Goal: Information Seeking & Learning: Check status

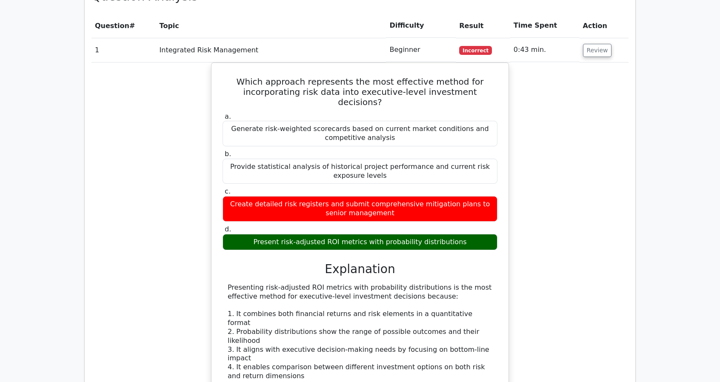
scroll to position [979, 0]
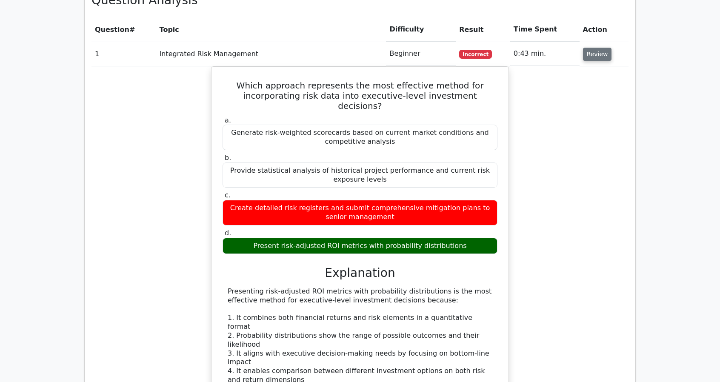
click at [594, 48] on button "Review" at bounding box center [597, 54] width 29 height 13
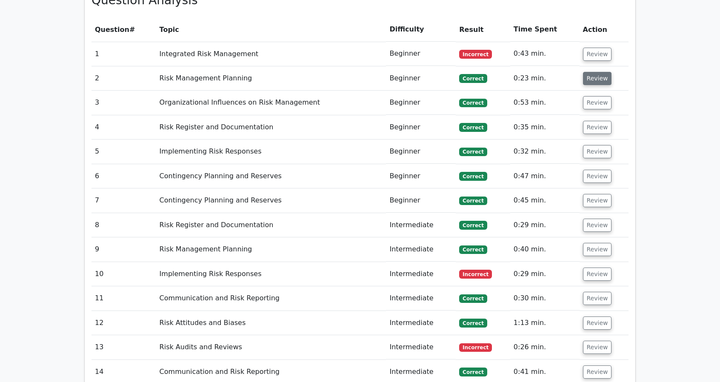
click at [598, 72] on button "Review" at bounding box center [597, 78] width 29 height 13
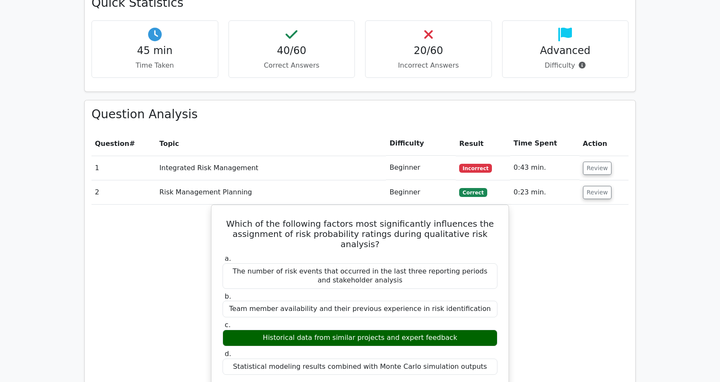
scroll to position [851, 0]
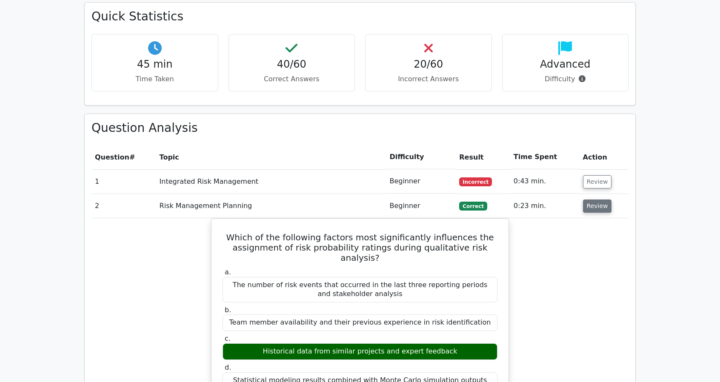
click at [598, 200] on button "Review" at bounding box center [597, 206] width 29 height 13
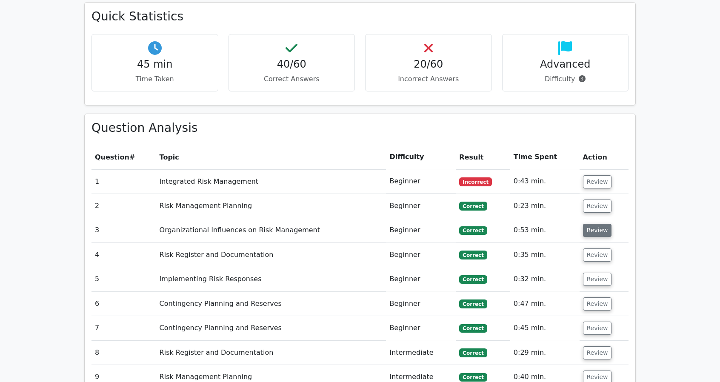
click at [596, 224] on button "Review" at bounding box center [597, 230] width 29 height 13
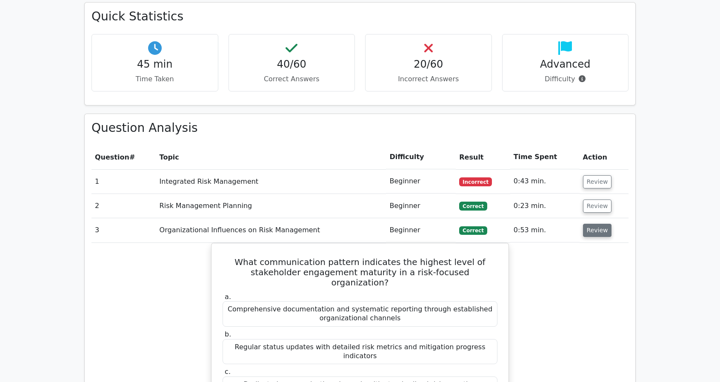
click at [596, 224] on button "Review" at bounding box center [597, 230] width 29 height 13
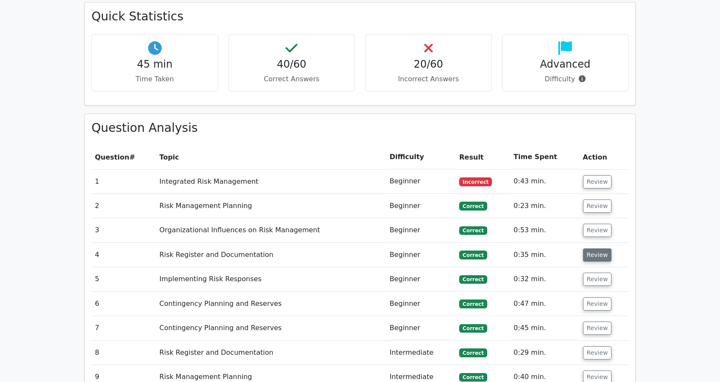
click at [596, 249] on button "Review" at bounding box center [597, 255] width 29 height 13
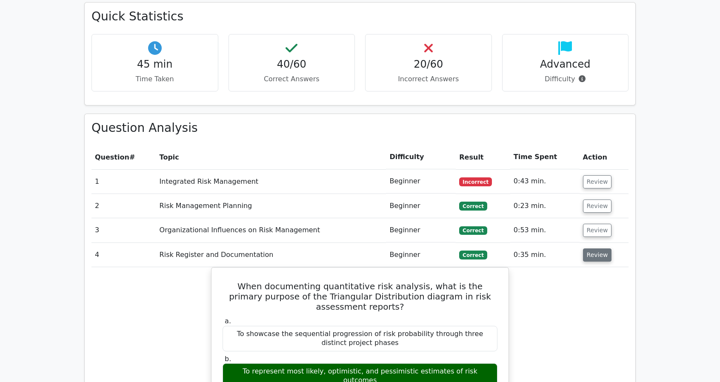
click at [596, 249] on button "Review" at bounding box center [597, 255] width 29 height 13
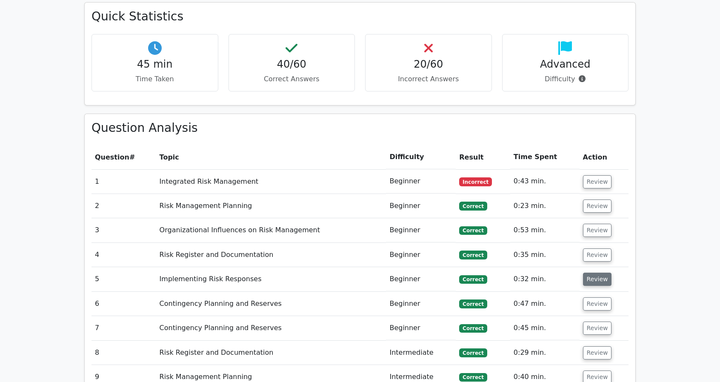
click at [592, 273] on button "Review" at bounding box center [597, 279] width 29 height 13
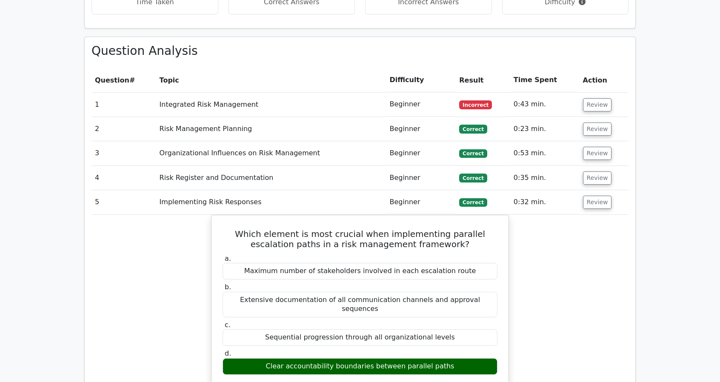
scroll to position [936, 0]
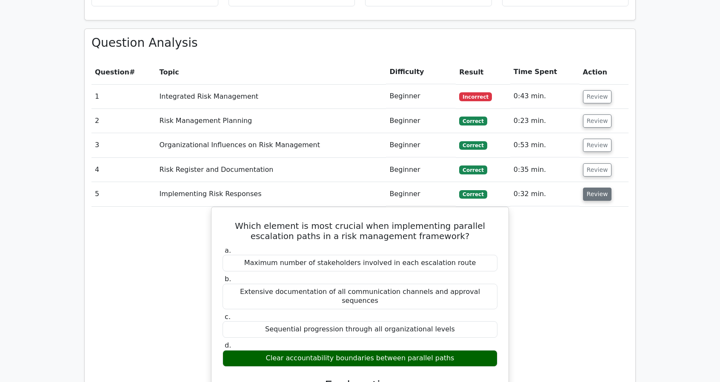
click at [600, 188] on button "Review" at bounding box center [597, 194] width 29 height 13
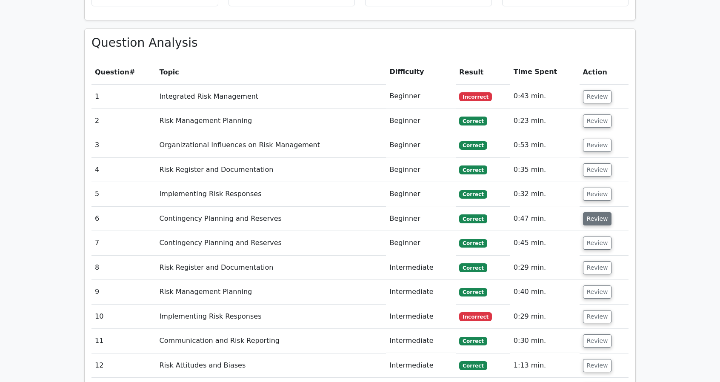
click at [600, 212] on button "Review" at bounding box center [597, 218] width 29 height 13
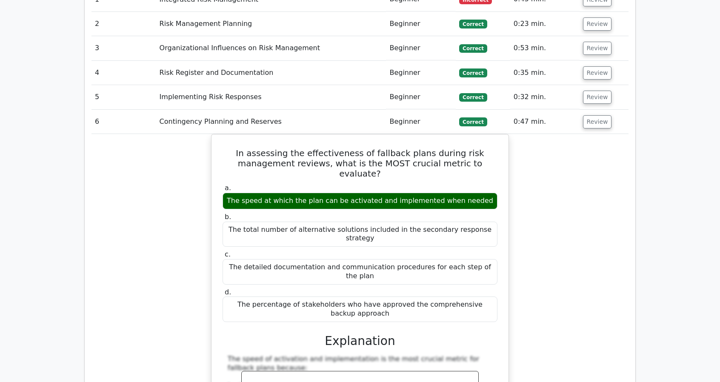
scroll to position [1064, 0]
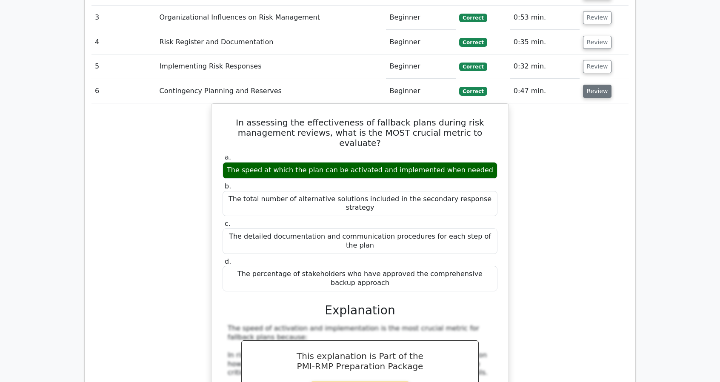
click at [588, 85] on button "Review" at bounding box center [597, 91] width 29 height 13
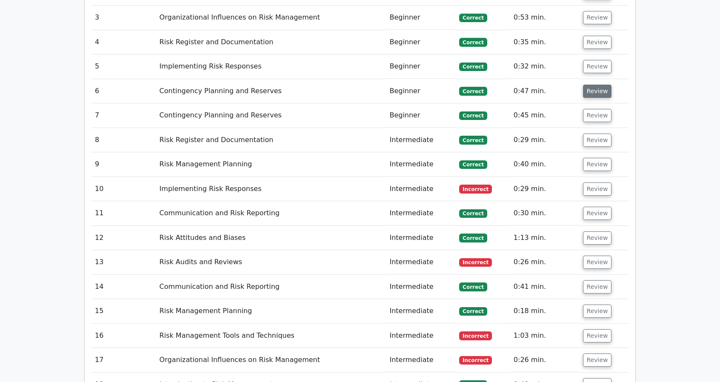
click at [588, 85] on button "Review" at bounding box center [597, 91] width 29 height 13
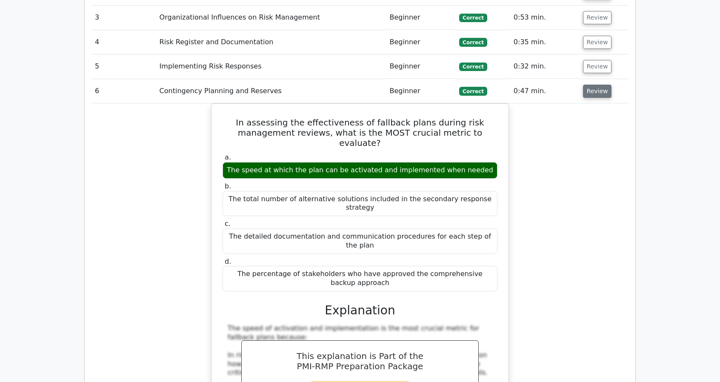
click at [588, 85] on button "Review" at bounding box center [597, 91] width 29 height 13
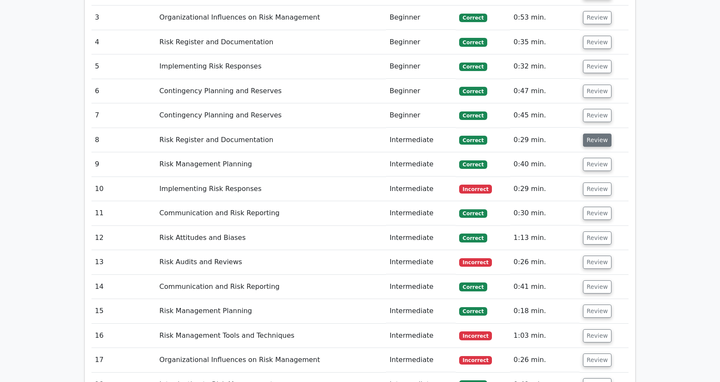
click at [594, 134] on button "Review" at bounding box center [597, 140] width 29 height 13
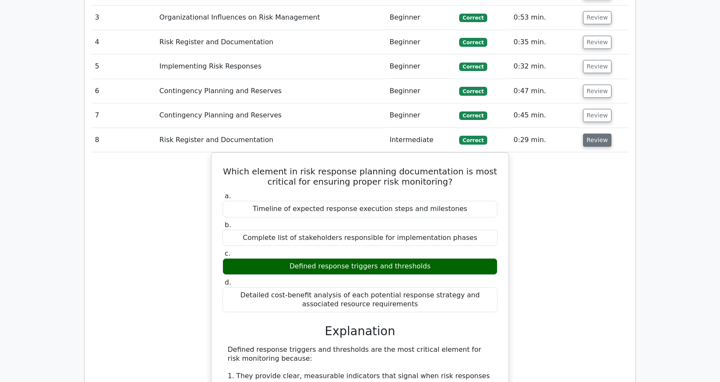
click at [600, 134] on button "Review" at bounding box center [597, 140] width 29 height 13
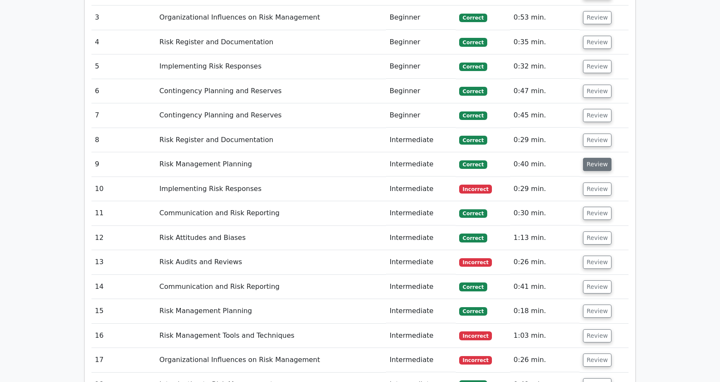
click at [591, 158] on button "Review" at bounding box center [597, 164] width 29 height 13
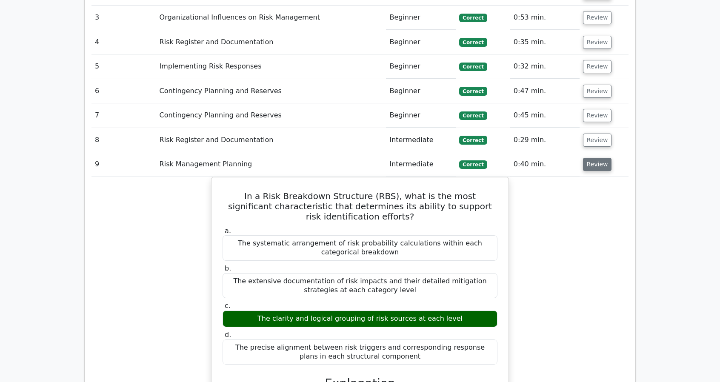
click at [599, 158] on button "Review" at bounding box center [597, 164] width 29 height 13
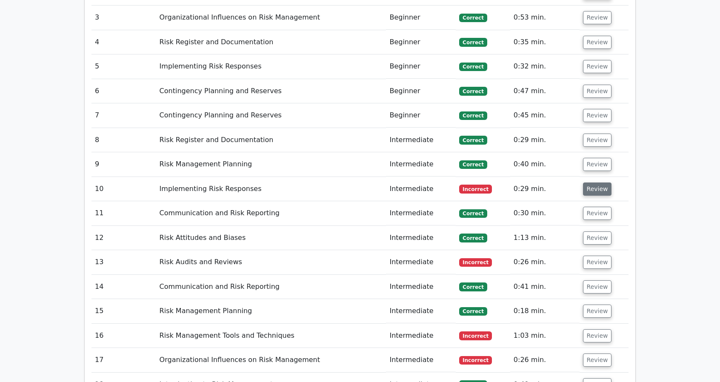
click at [596, 183] on button "Review" at bounding box center [597, 189] width 29 height 13
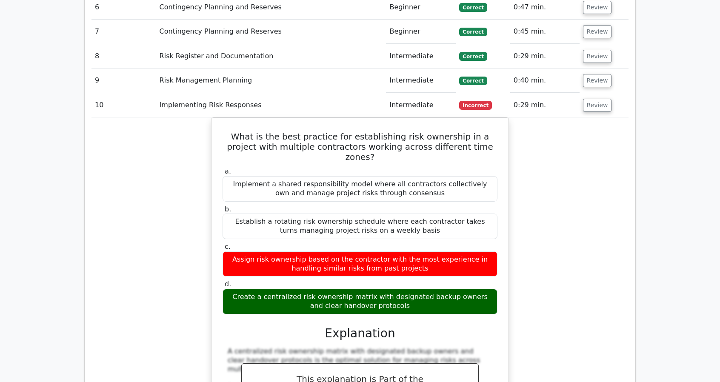
scroll to position [1149, 0]
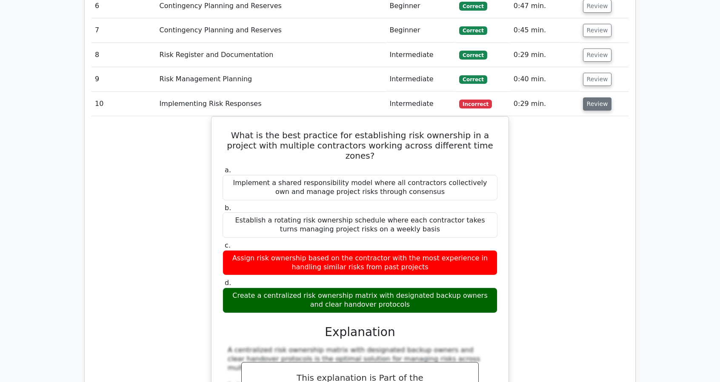
click at [597, 97] on button "Review" at bounding box center [597, 103] width 29 height 13
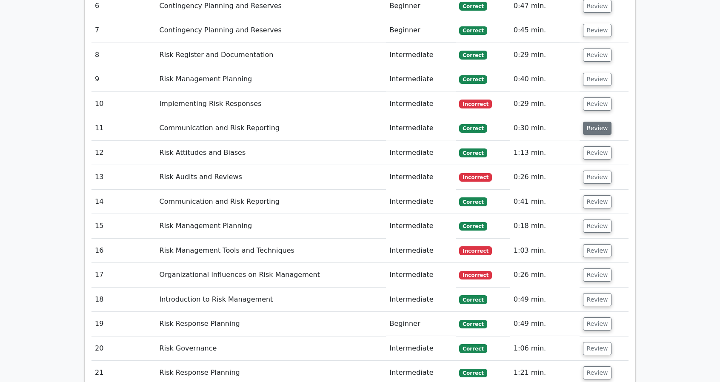
click at [601, 122] on button "Review" at bounding box center [597, 128] width 29 height 13
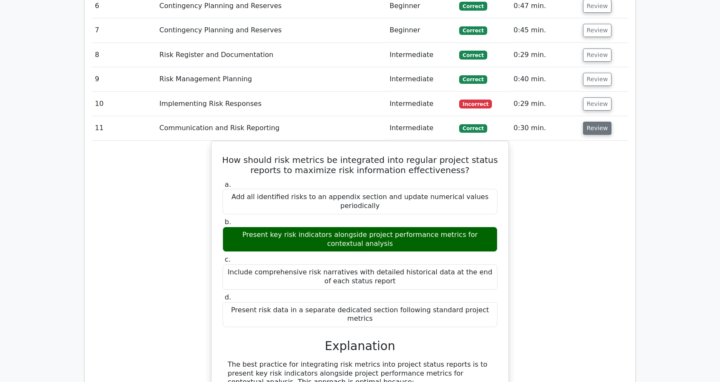
click at [593, 122] on button "Review" at bounding box center [597, 128] width 29 height 13
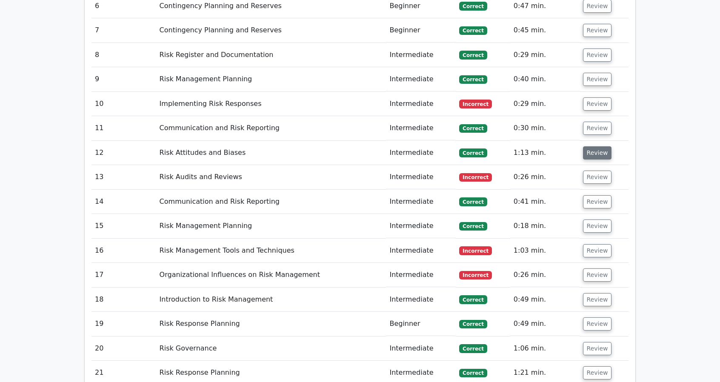
click at [588, 146] on button "Review" at bounding box center [597, 152] width 29 height 13
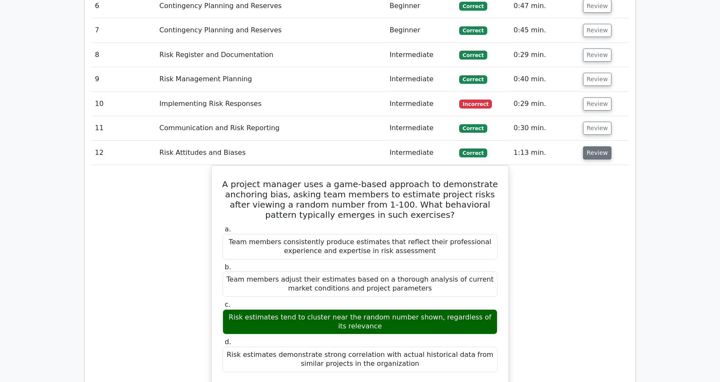
click at [588, 146] on button "Review" at bounding box center [597, 152] width 29 height 13
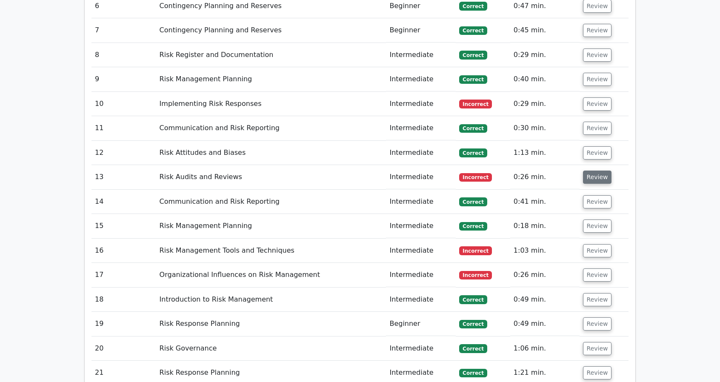
click at [600, 171] on button "Review" at bounding box center [597, 177] width 29 height 13
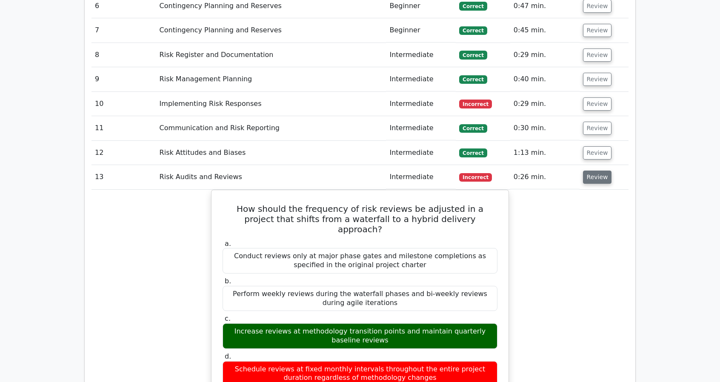
click at [601, 171] on button "Review" at bounding box center [597, 177] width 29 height 13
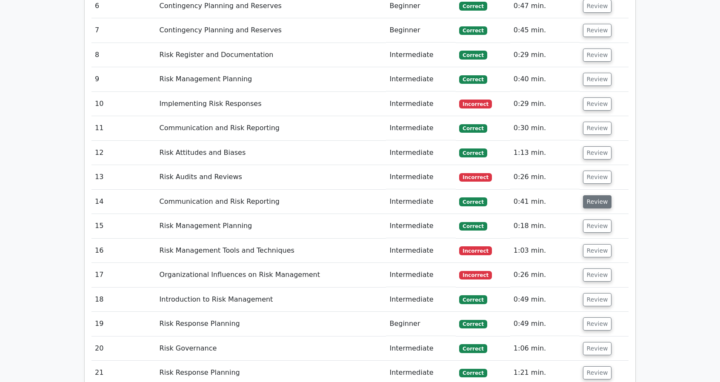
click at [589, 195] on button "Review" at bounding box center [597, 201] width 29 height 13
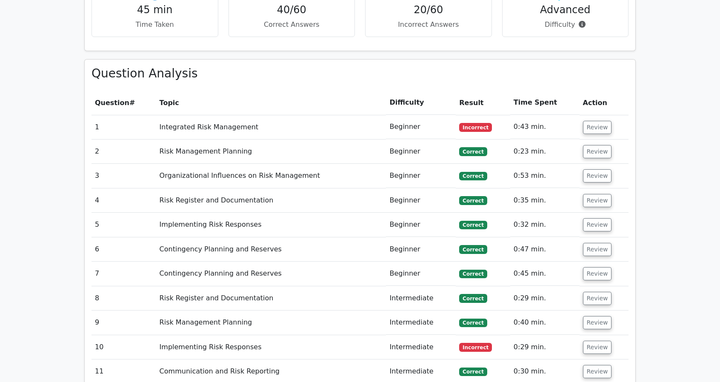
scroll to position [894, 0]
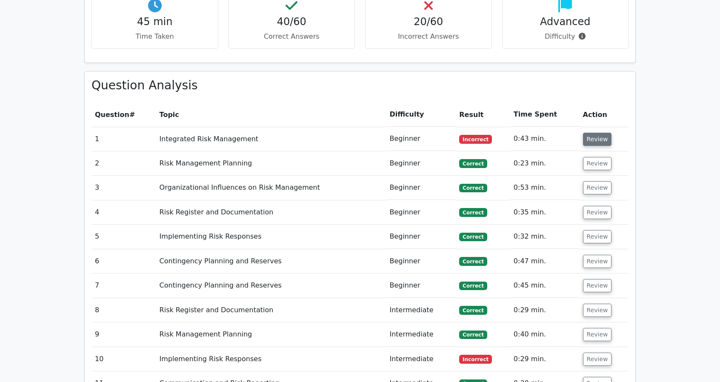
click at [596, 133] on button "Review" at bounding box center [597, 139] width 29 height 13
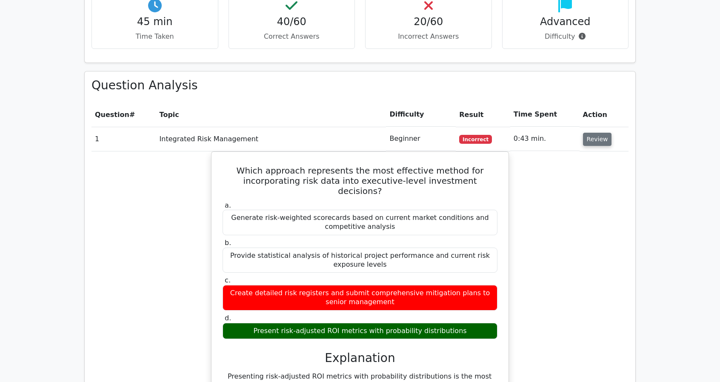
click at [596, 133] on button "Review" at bounding box center [597, 139] width 29 height 13
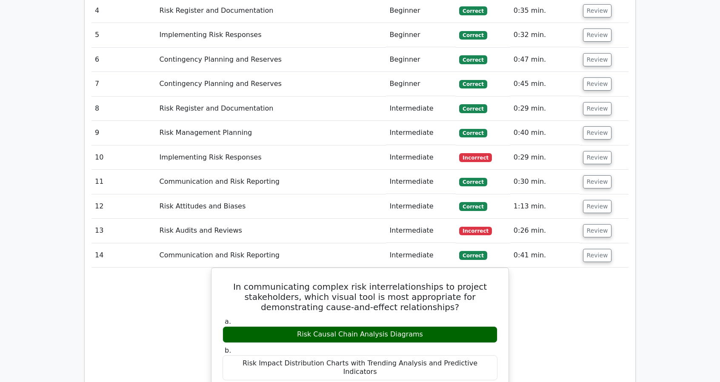
scroll to position [1107, 0]
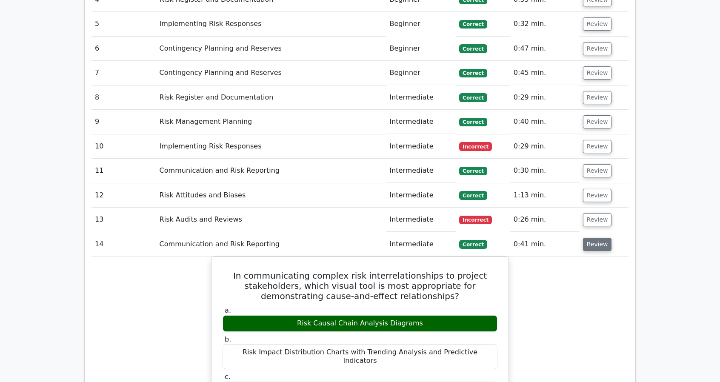
click at [593, 238] on button "Review" at bounding box center [597, 244] width 29 height 13
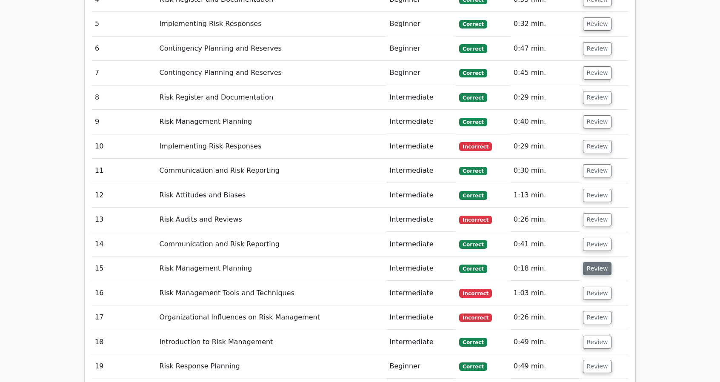
click at [598, 262] on button "Review" at bounding box center [597, 268] width 29 height 13
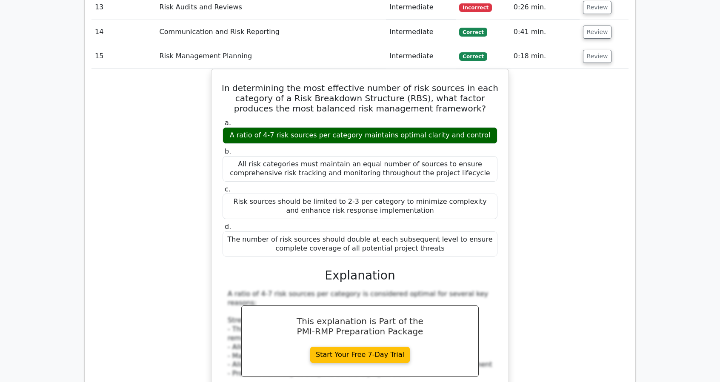
scroll to position [1319, 0]
click at [592, 49] on button "Review" at bounding box center [597, 55] width 29 height 13
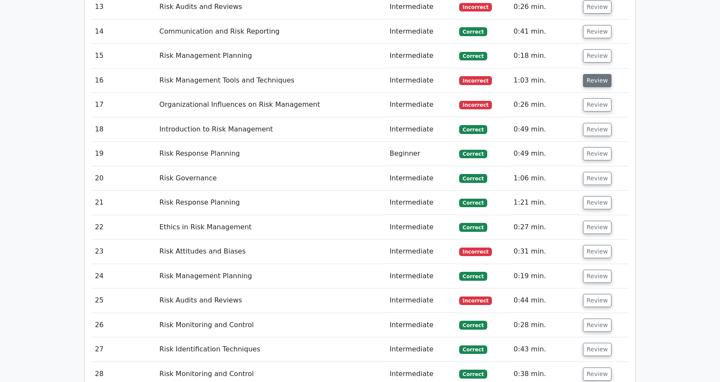
click at [590, 74] on button "Review" at bounding box center [597, 80] width 29 height 13
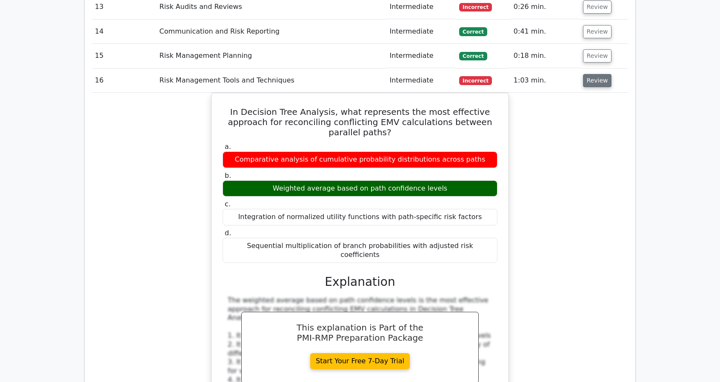
click at [607, 74] on button "Review" at bounding box center [597, 80] width 29 height 13
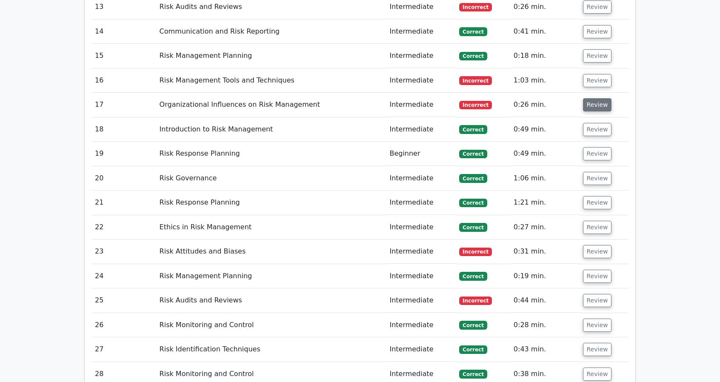
click at [595, 98] on button "Review" at bounding box center [597, 104] width 29 height 13
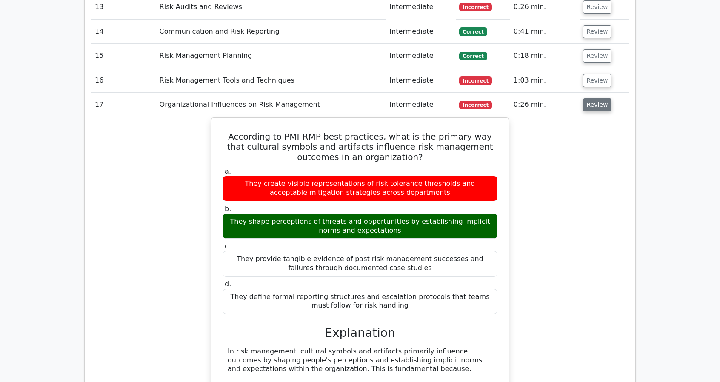
click at [598, 98] on button "Review" at bounding box center [597, 104] width 29 height 13
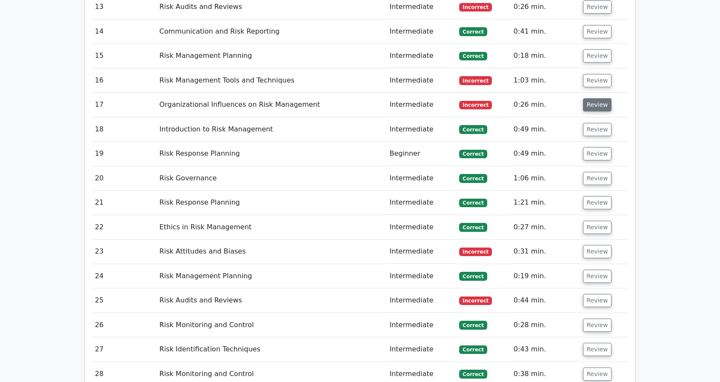
click at [595, 98] on button "Review" at bounding box center [597, 104] width 29 height 13
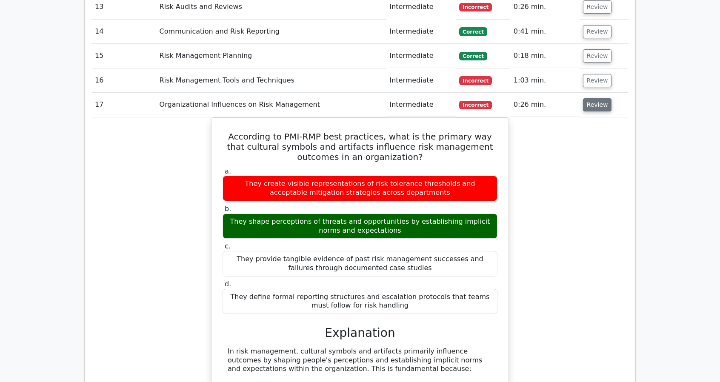
click at [595, 98] on button "Review" at bounding box center [597, 104] width 29 height 13
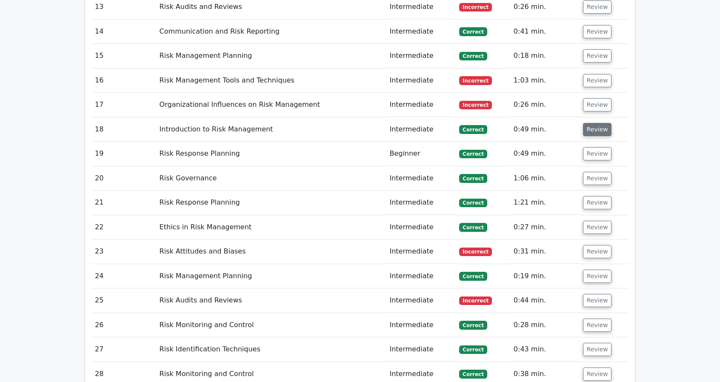
click at [592, 123] on button "Review" at bounding box center [597, 129] width 29 height 13
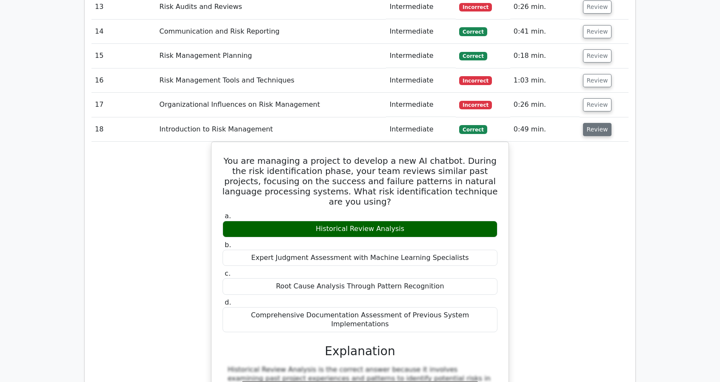
click at [592, 123] on button "Review" at bounding box center [597, 129] width 29 height 13
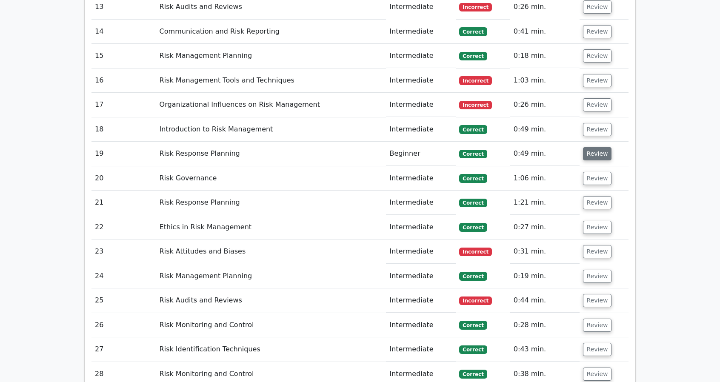
click at [592, 147] on button "Review" at bounding box center [597, 153] width 29 height 13
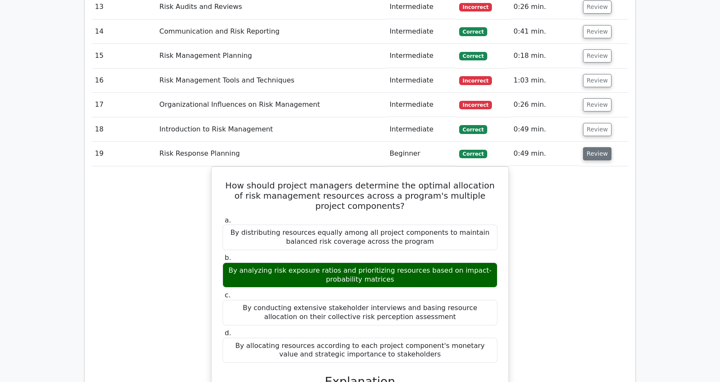
click at [592, 147] on button "Review" at bounding box center [597, 153] width 29 height 13
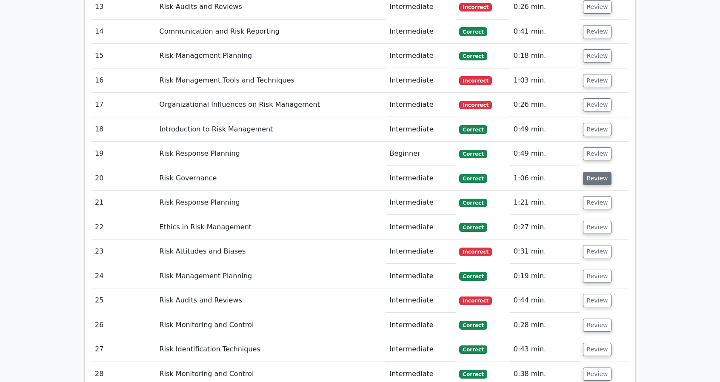
click at [595, 172] on button "Review" at bounding box center [597, 178] width 29 height 13
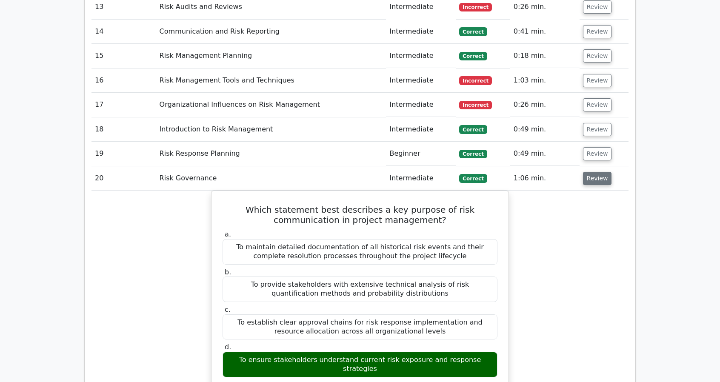
click at [595, 172] on button "Review" at bounding box center [597, 178] width 29 height 13
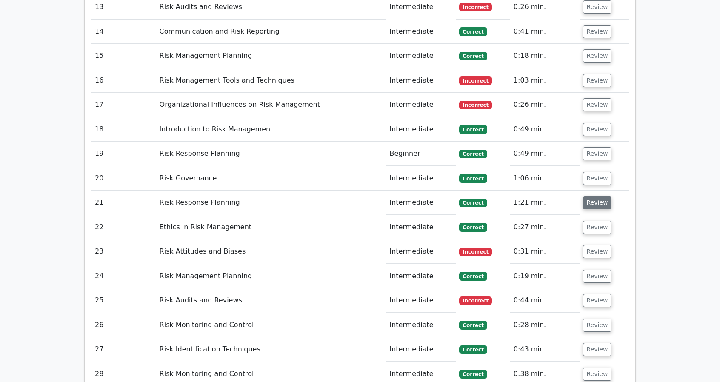
click at [601, 196] on button "Review" at bounding box center [597, 202] width 29 height 13
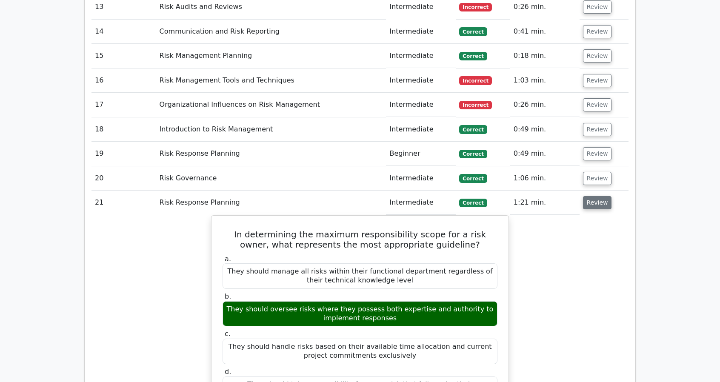
click at [601, 196] on button "Review" at bounding box center [597, 202] width 29 height 13
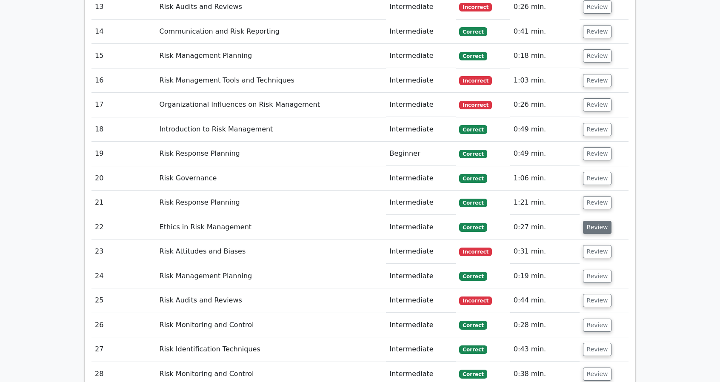
click at [588, 221] on button "Review" at bounding box center [597, 227] width 29 height 13
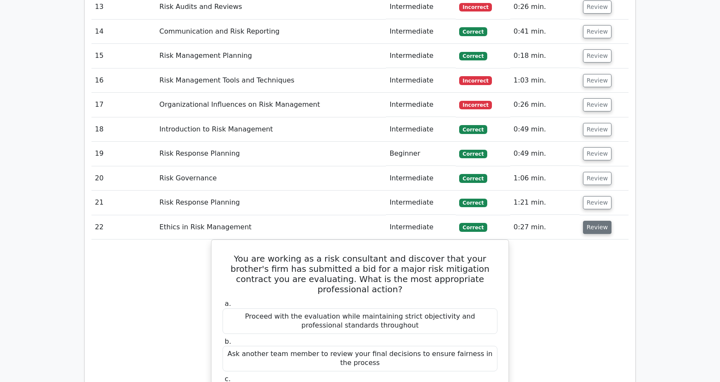
click at [588, 221] on button "Review" at bounding box center [597, 227] width 29 height 13
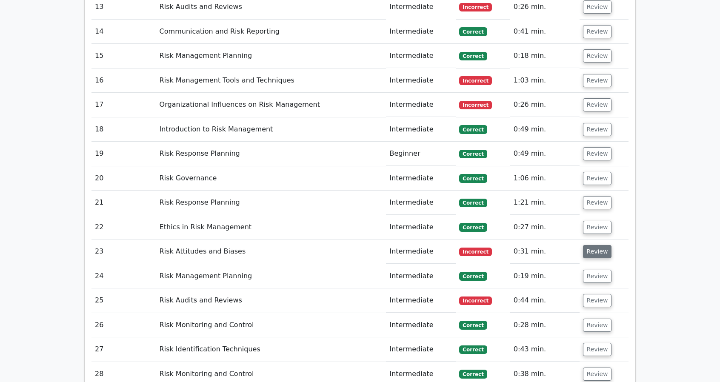
click at [595, 245] on button "Review" at bounding box center [597, 251] width 29 height 13
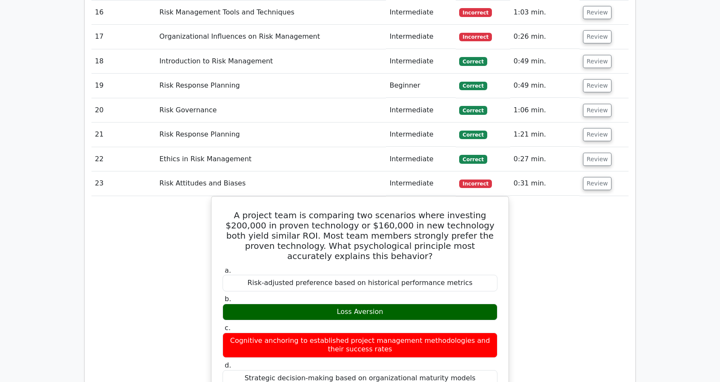
scroll to position [1362, 0]
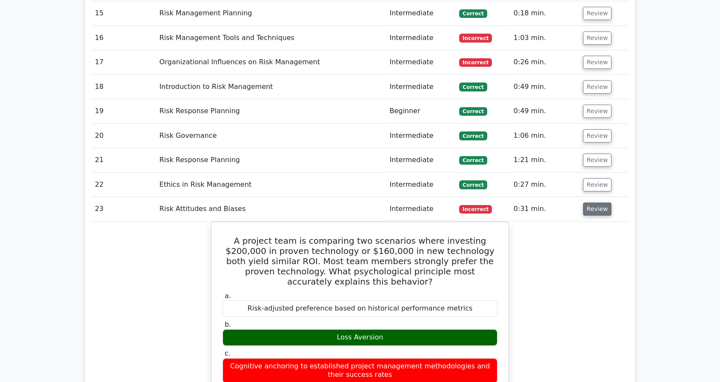
click at [598, 203] on button "Review" at bounding box center [597, 209] width 29 height 13
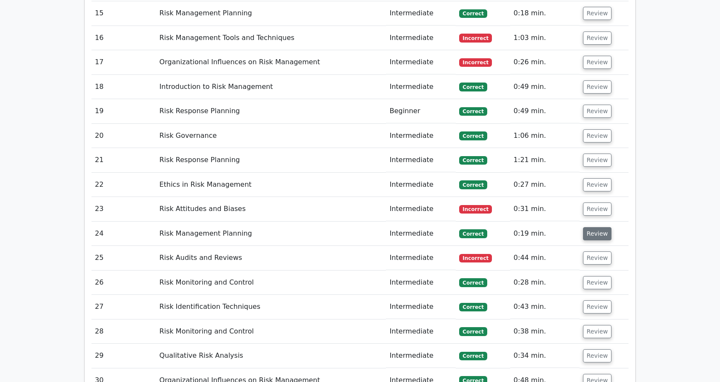
click at [597, 227] on button "Review" at bounding box center [597, 233] width 29 height 13
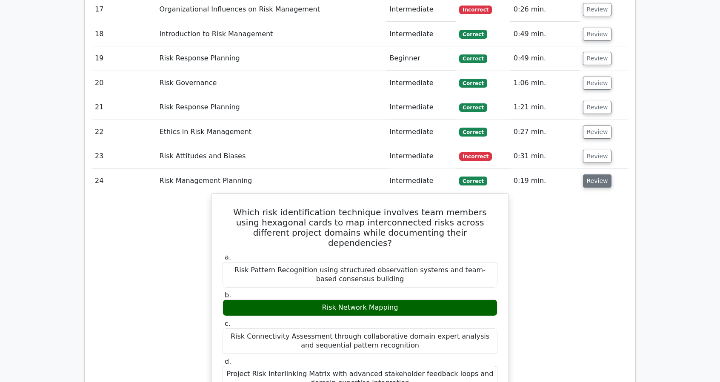
scroll to position [1405, 0]
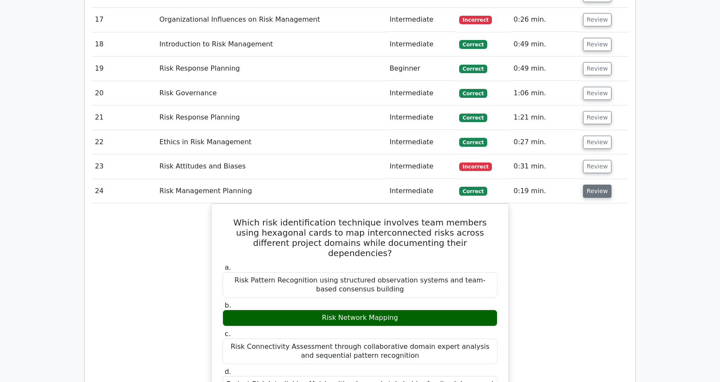
click at [592, 185] on button "Review" at bounding box center [597, 191] width 29 height 13
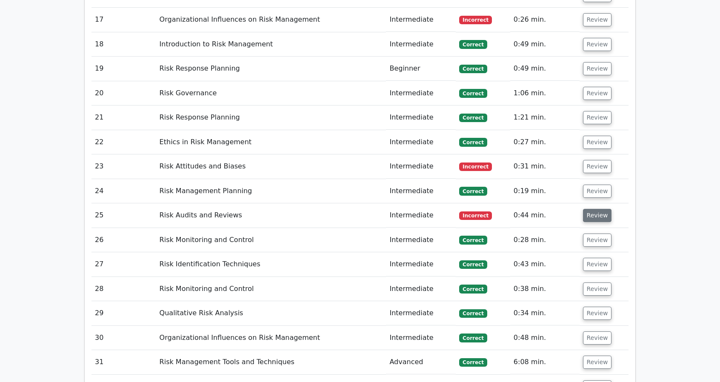
click at [602, 209] on button "Review" at bounding box center [597, 215] width 29 height 13
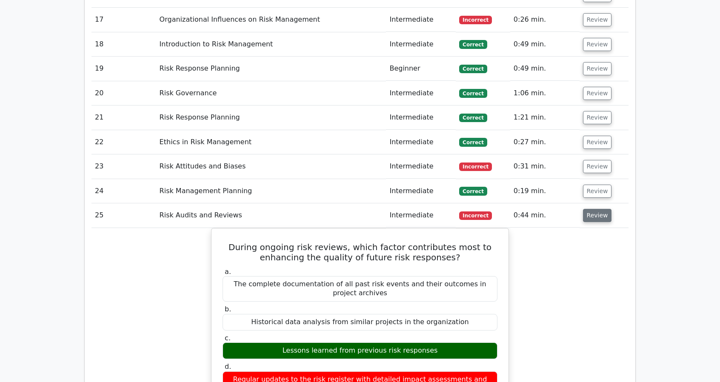
click at [602, 209] on button "Review" at bounding box center [597, 215] width 29 height 13
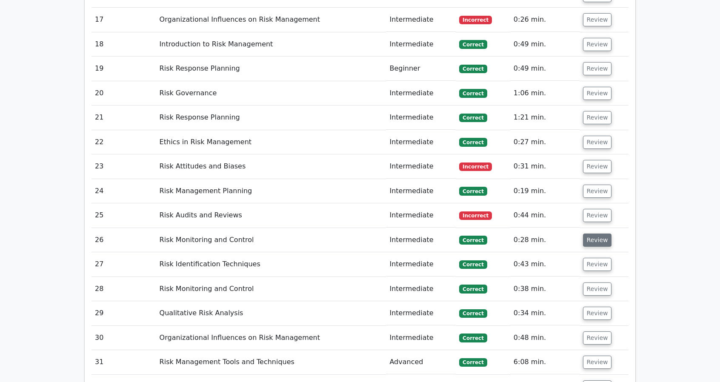
click at [604, 234] on button "Review" at bounding box center [597, 240] width 29 height 13
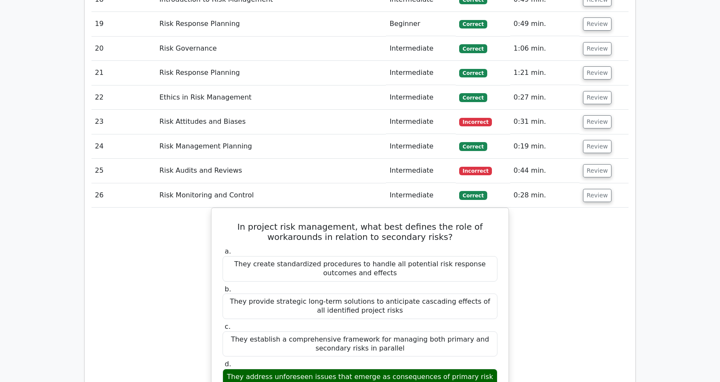
scroll to position [1490, 0]
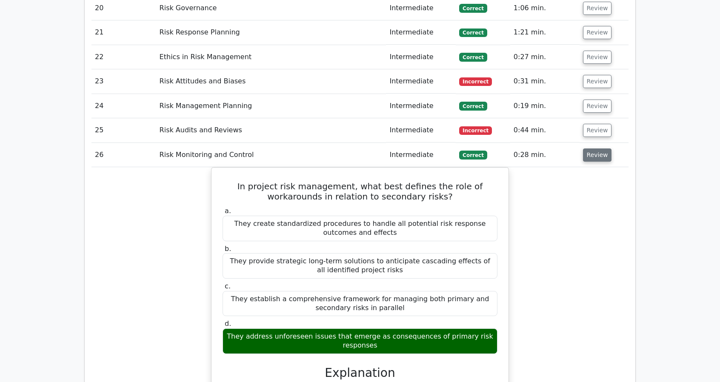
click at [598, 149] on button "Review" at bounding box center [597, 155] width 29 height 13
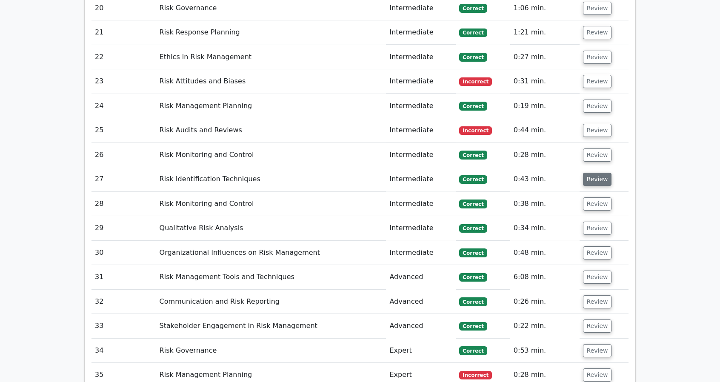
click at [596, 173] on button "Review" at bounding box center [597, 179] width 29 height 13
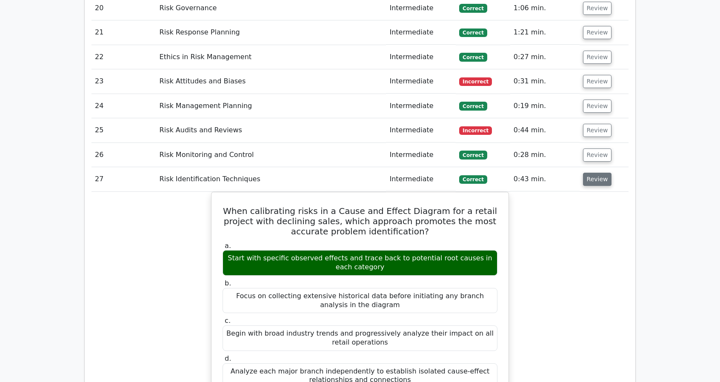
click at [594, 173] on button "Review" at bounding box center [597, 179] width 29 height 13
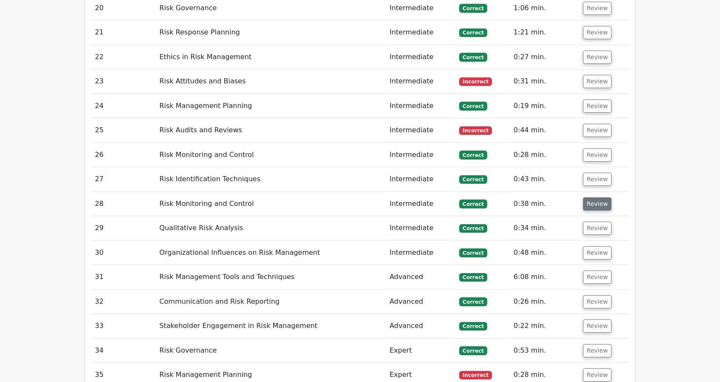
click at [591, 197] on button "Review" at bounding box center [597, 203] width 29 height 13
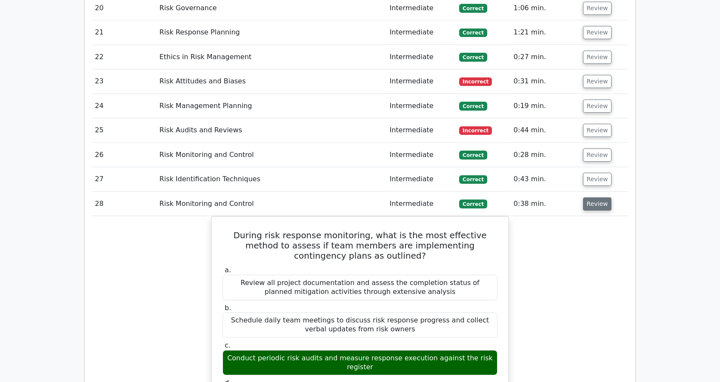
click at [591, 197] on button "Review" at bounding box center [597, 203] width 29 height 13
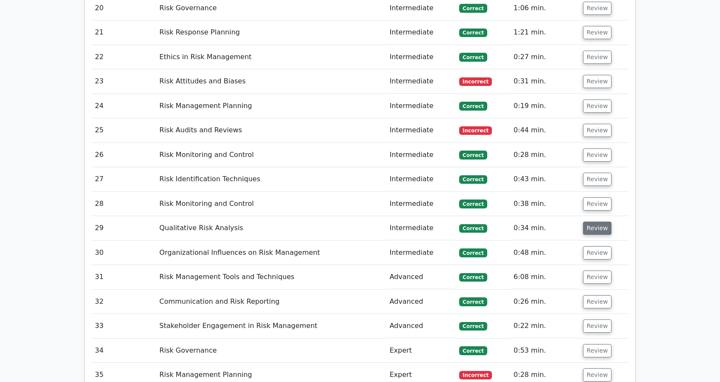
click at [598, 222] on button "Review" at bounding box center [597, 228] width 29 height 13
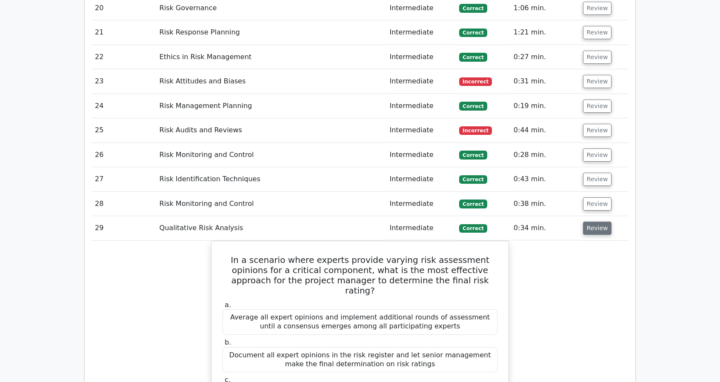
click at [598, 222] on button "Review" at bounding box center [597, 228] width 29 height 13
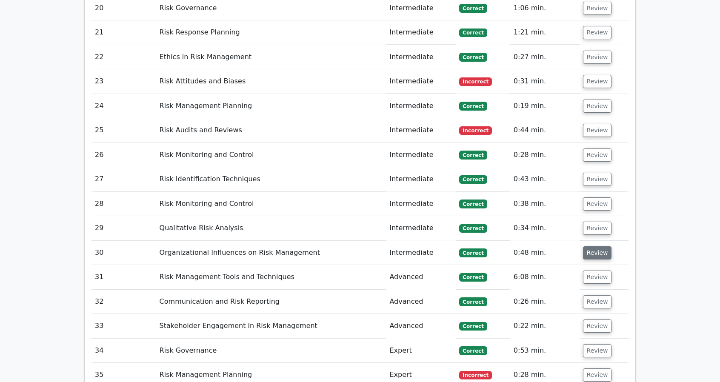
click at [592, 246] on button "Review" at bounding box center [597, 252] width 29 height 13
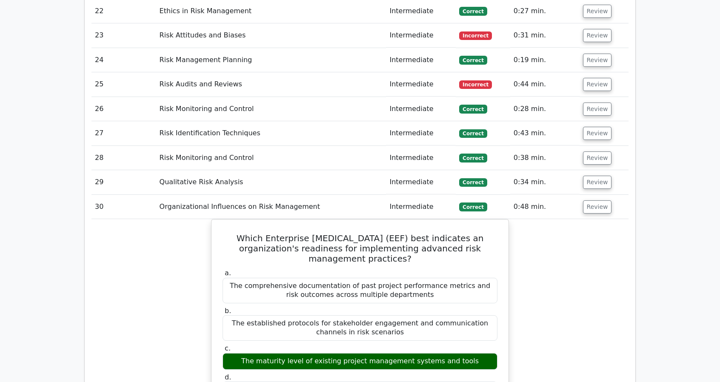
scroll to position [1575, 0]
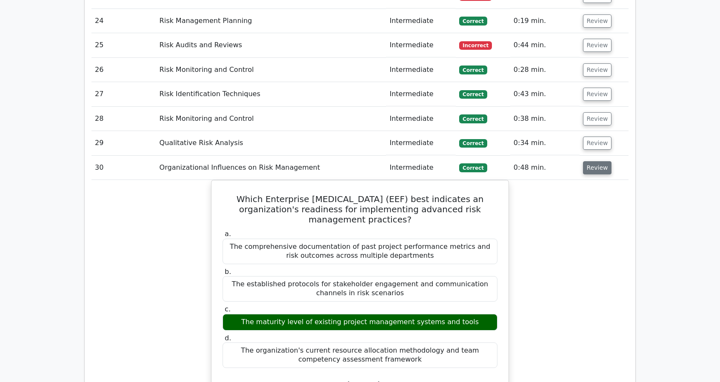
click at [594, 161] on button "Review" at bounding box center [597, 167] width 29 height 13
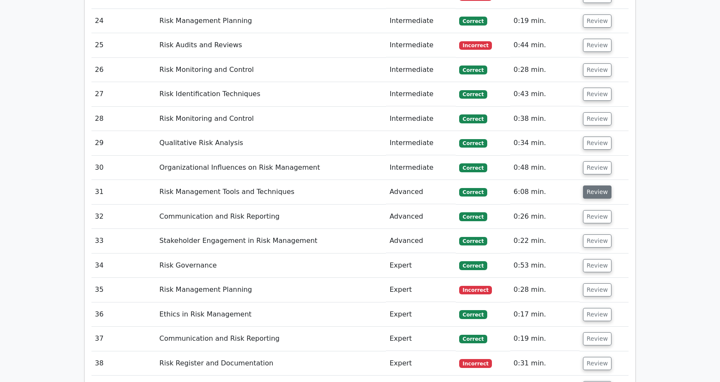
click at [597, 186] on button "Review" at bounding box center [597, 192] width 29 height 13
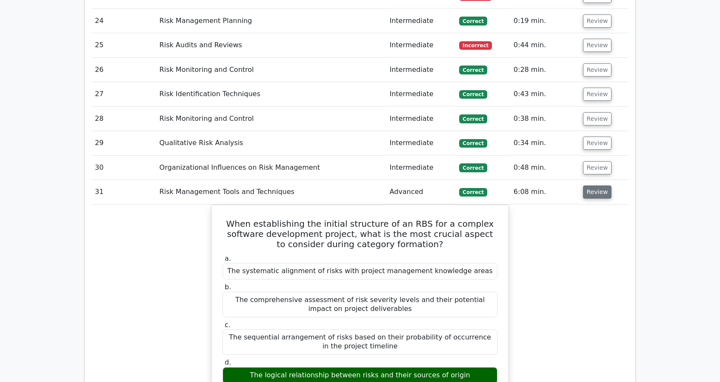
click at [590, 186] on button "Review" at bounding box center [597, 192] width 29 height 13
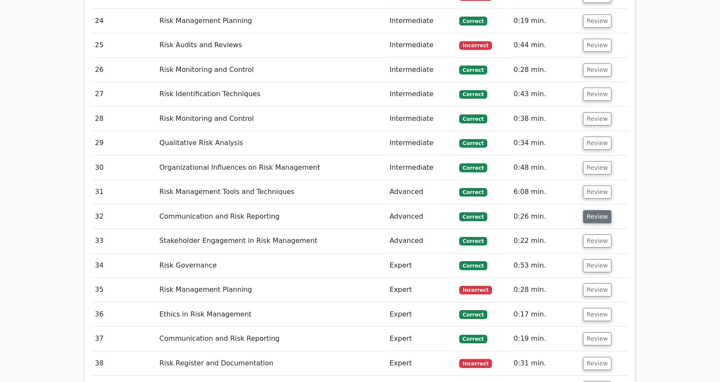
click at [595, 210] on button "Review" at bounding box center [597, 216] width 29 height 13
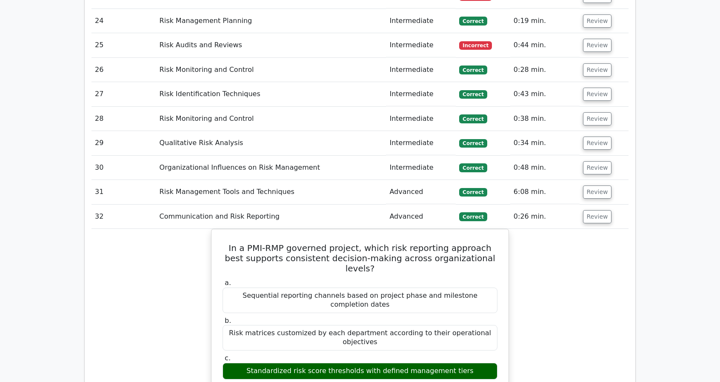
click at [583, 210] on button "Review" at bounding box center [597, 216] width 29 height 13
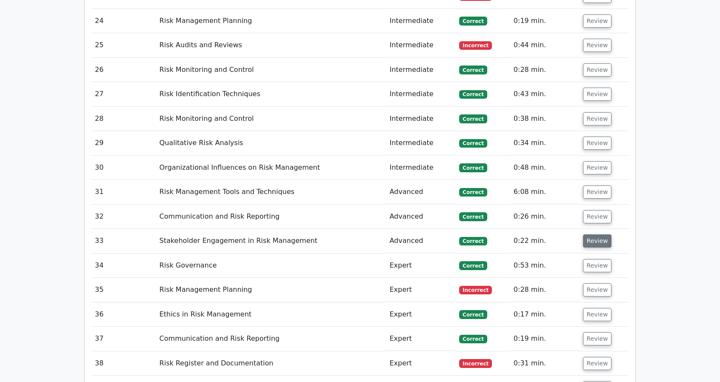
click at [587, 235] on button "Review" at bounding box center [597, 241] width 29 height 13
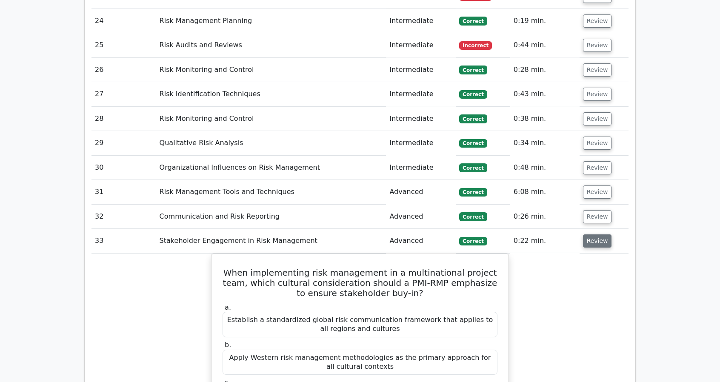
click at [587, 235] on button "Review" at bounding box center [597, 241] width 29 height 13
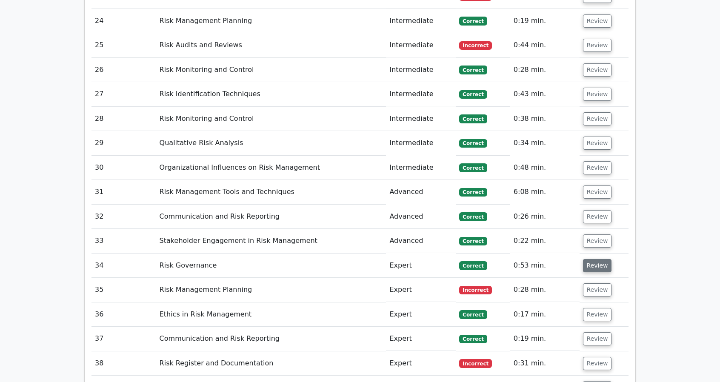
click at [599, 259] on button "Review" at bounding box center [597, 265] width 29 height 13
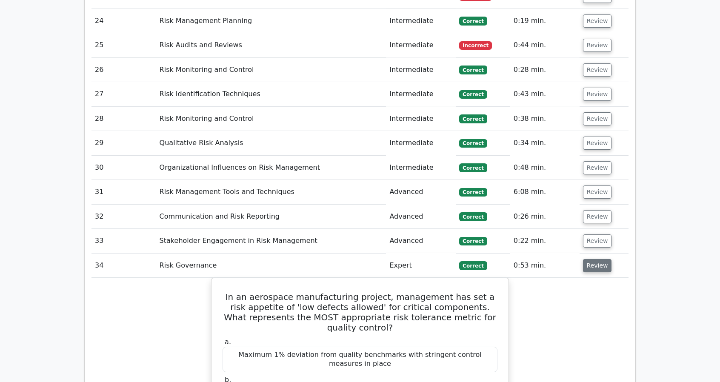
click at [599, 259] on button "Review" at bounding box center [597, 265] width 29 height 13
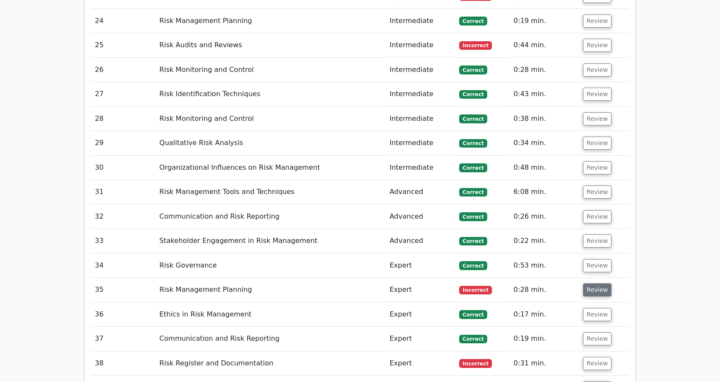
click at [592, 283] on button "Review" at bounding box center [597, 289] width 29 height 13
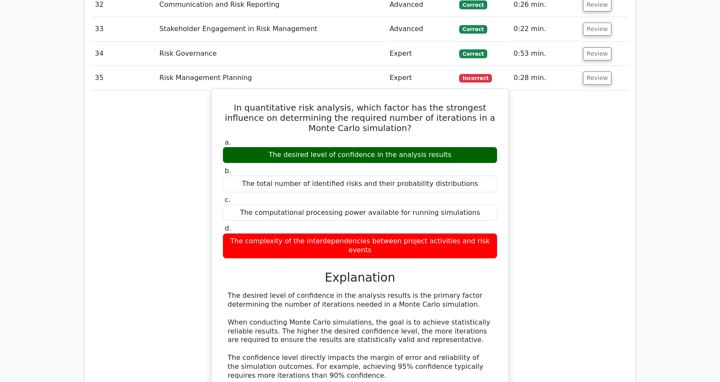
scroll to position [1788, 0]
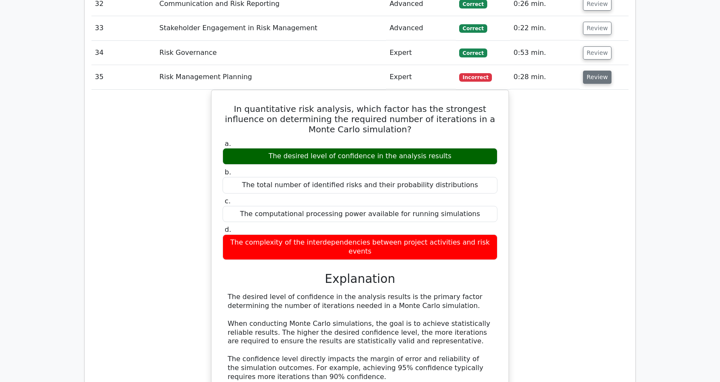
click at [591, 71] on button "Review" at bounding box center [597, 77] width 29 height 13
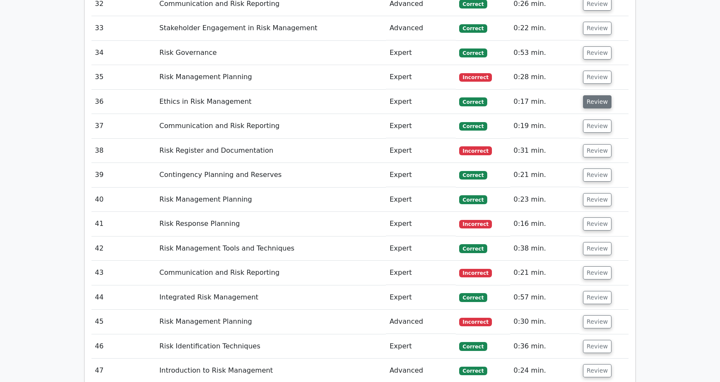
click at [595, 95] on button "Review" at bounding box center [597, 101] width 29 height 13
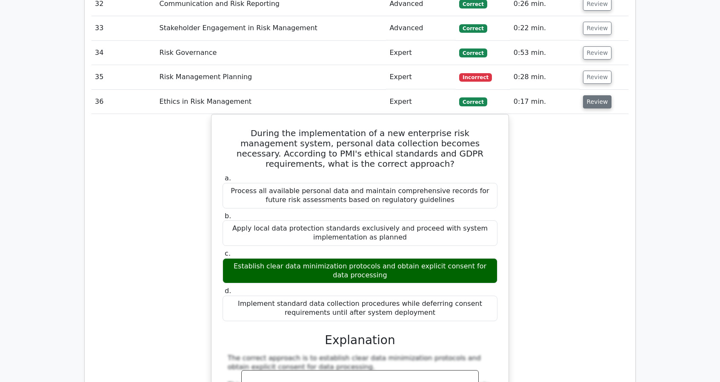
click at [595, 95] on button "Review" at bounding box center [597, 101] width 29 height 13
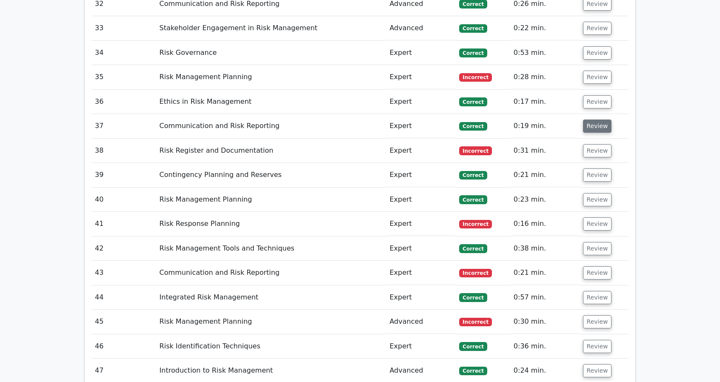
click at [596, 120] on button "Review" at bounding box center [597, 126] width 29 height 13
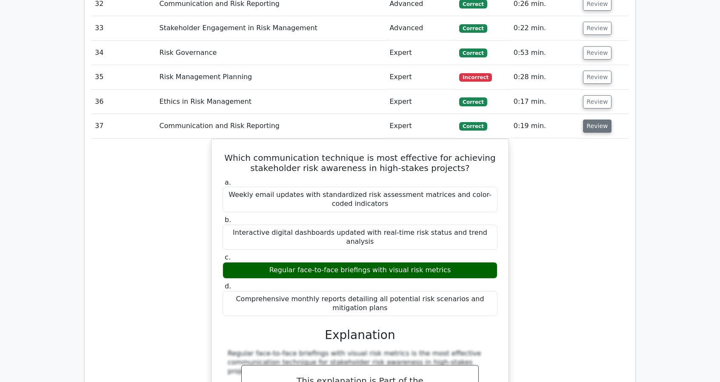
click at [592, 120] on button "Review" at bounding box center [597, 126] width 29 height 13
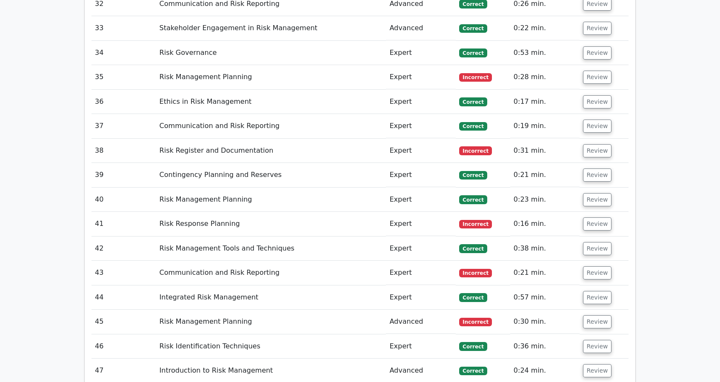
click at [597, 139] on td "Review" at bounding box center [604, 151] width 49 height 24
click at [590, 144] on button "Review" at bounding box center [597, 150] width 29 height 13
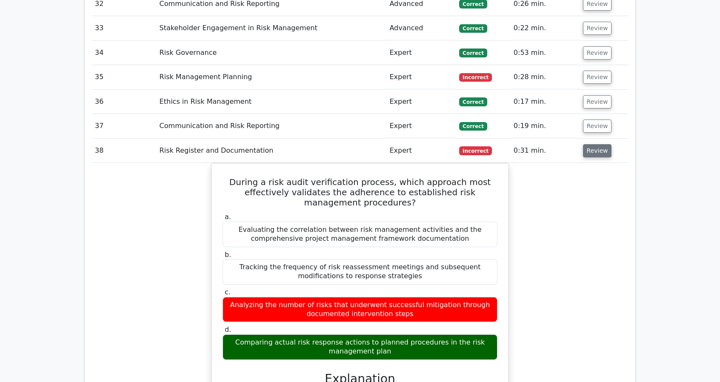
click at [590, 144] on button "Review" at bounding box center [597, 150] width 29 height 13
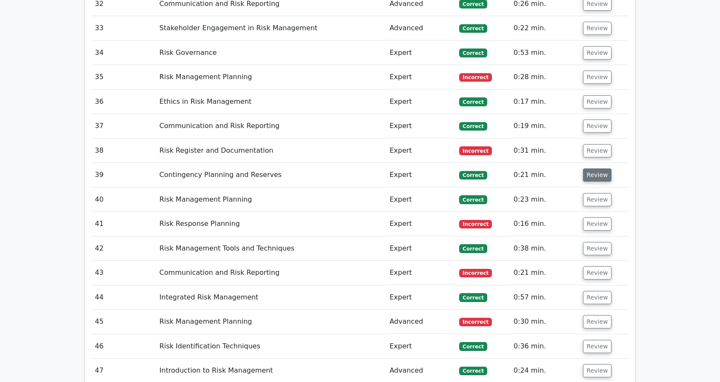
click at [593, 169] on button "Review" at bounding box center [597, 175] width 29 height 13
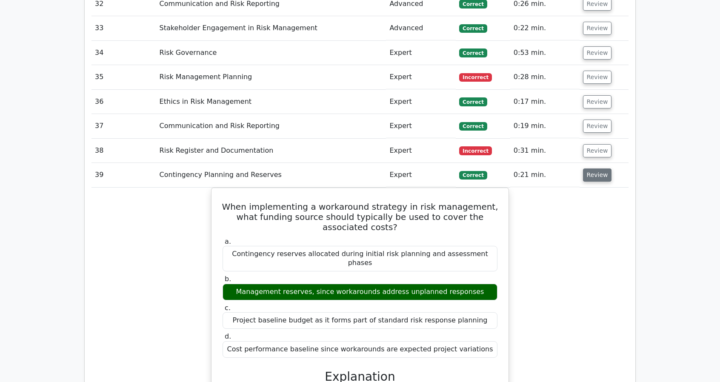
click at [593, 169] on button "Review" at bounding box center [597, 175] width 29 height 13
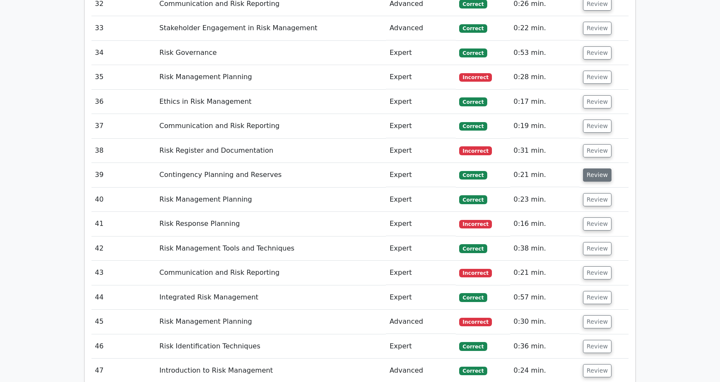
click at [593, 169] on button "Review" at bounding box center [597, 175] width 29 height 13
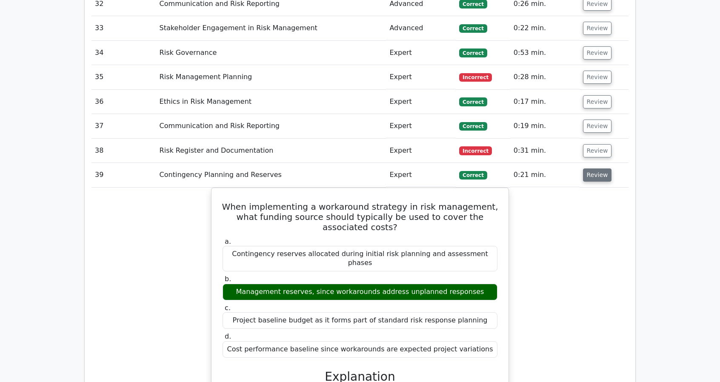
click at [593, 169] on button "Review" at bounding box center [597, 175] width 29 height 13
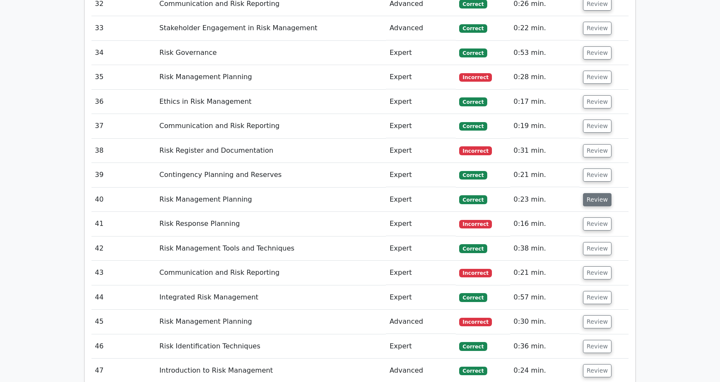
click at [595, 193] on button "Review" at bounding box center [597, 199] width 29 height 13
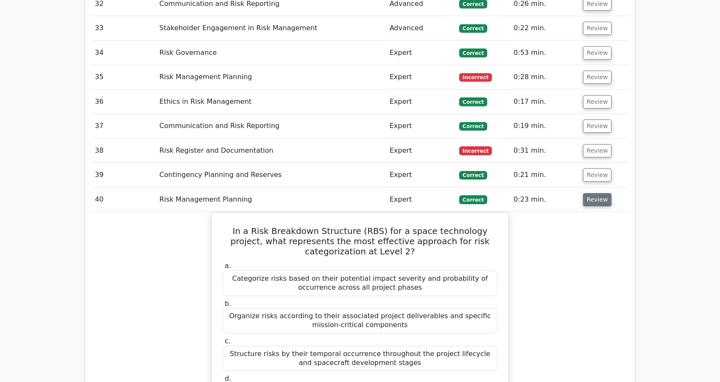
click at [595, 193] on button "Review" at bounding box center [597, 199] width 29 height 13
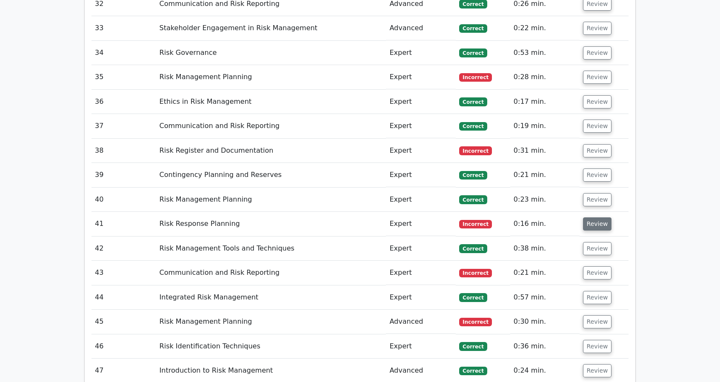
click at [595, 217] on button "Review" at bounding box center [597, 223] width 29 height 13
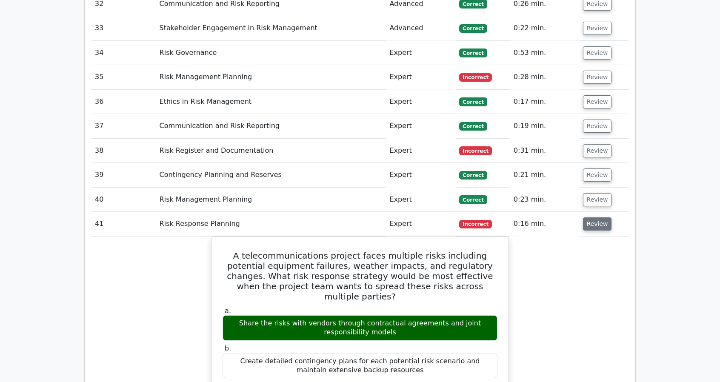
click at [595, 217] on button "Review" at bounding box center [597, 223] width 29 height 13
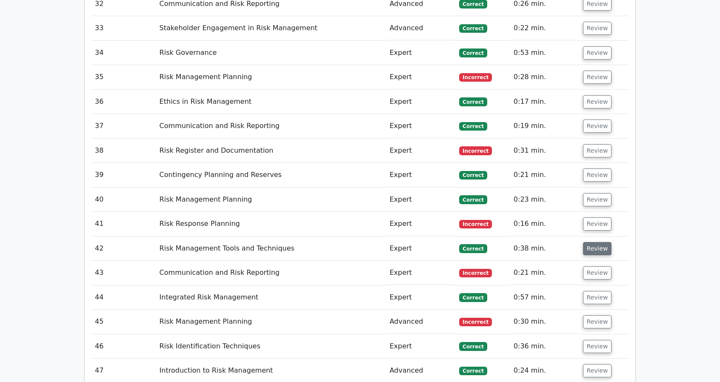
click at [595, 242] on button "Review" at bounding box center [597, 248] width 29 height 13
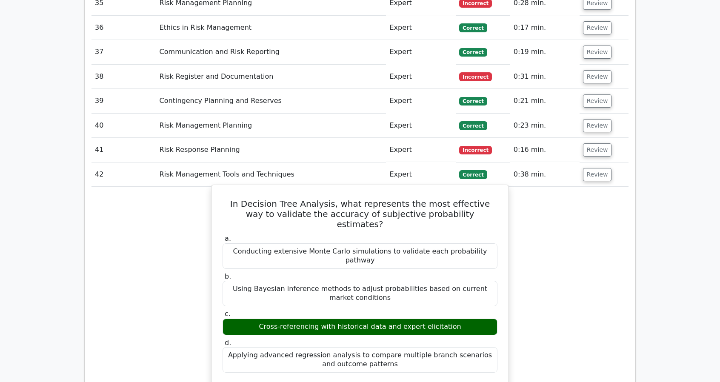
scroll to position [1873, 0]
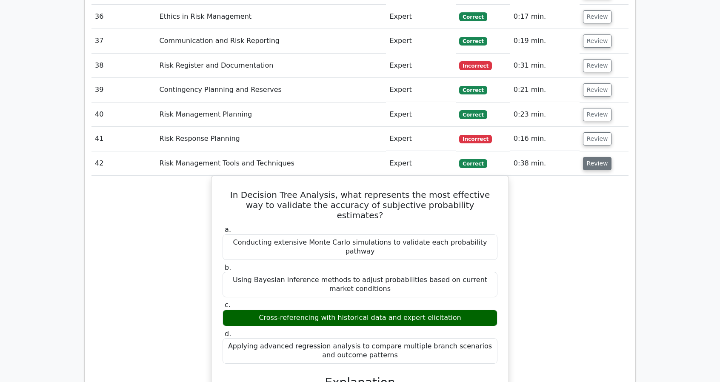
click at [590, 157] on button "Review" at bounding box center [597, 163] width 29 height 13
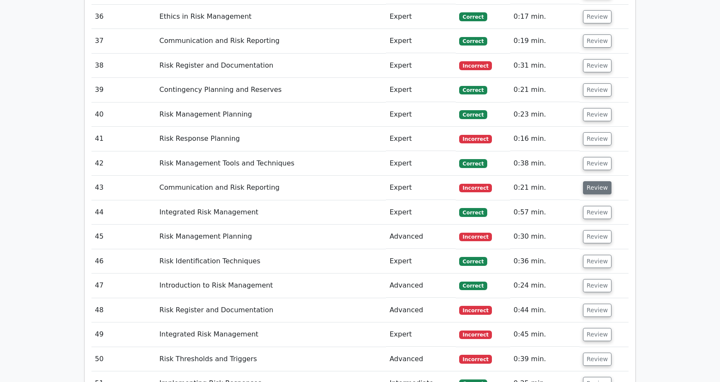
click at [590, 181] on button "Review" at bounding box center [597, 187] width 29 height 13
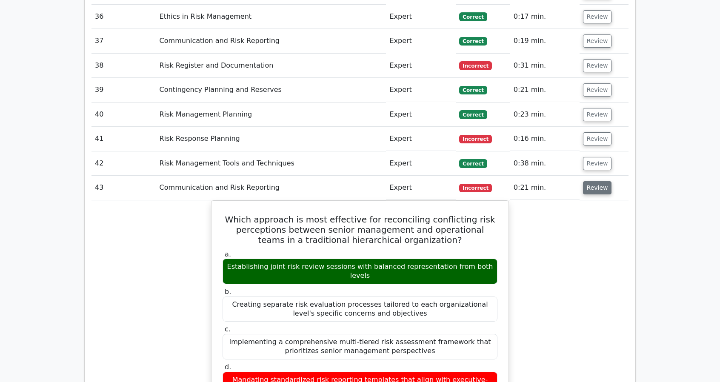
click at [590, 181] on button "Review" at bounding box center [597, 187] width 29 height 13
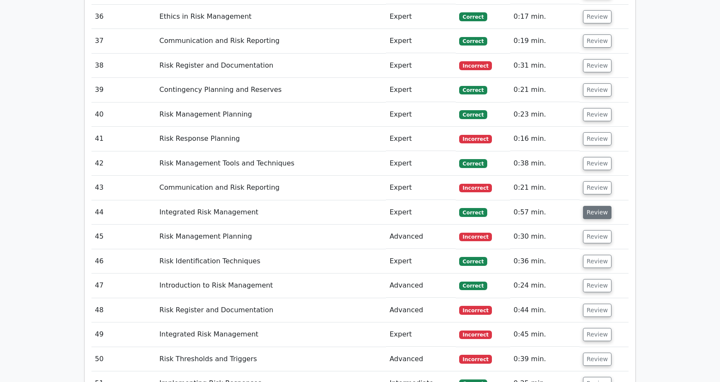
click at [590, 206] on button "Review" at bounding box center [597, 212] width 29 height 13
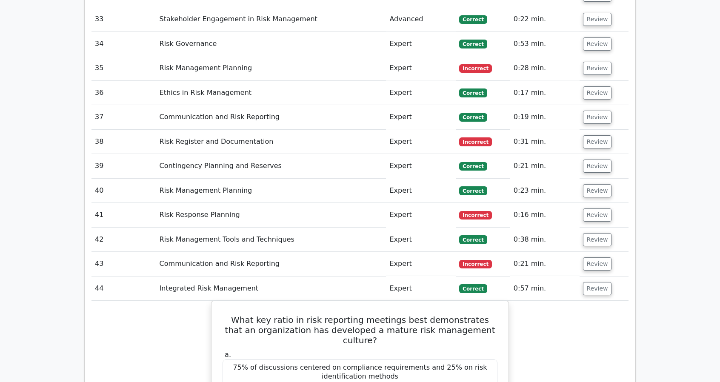
scroll to position [1788, 0]
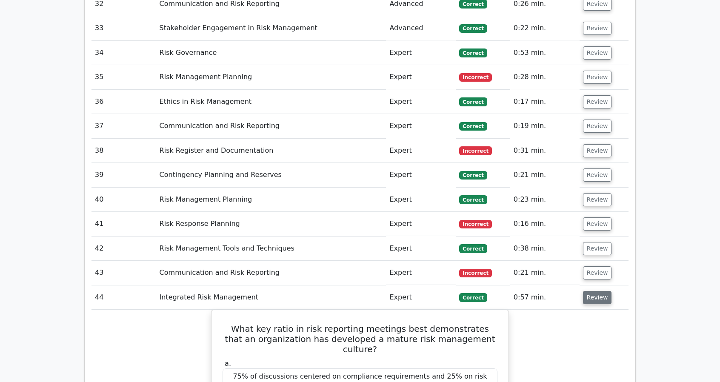
click at [599, 291] on button "Review" at bounding box center [597, 297] width 29 height 13
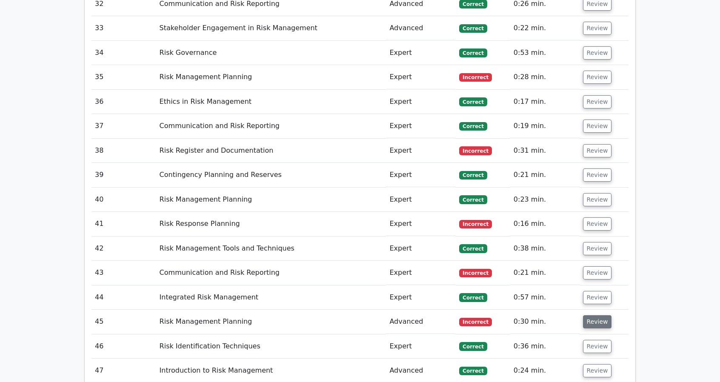
click at [595, 315] on button "Review" at bounding box center [597, 321] width 29 height 13
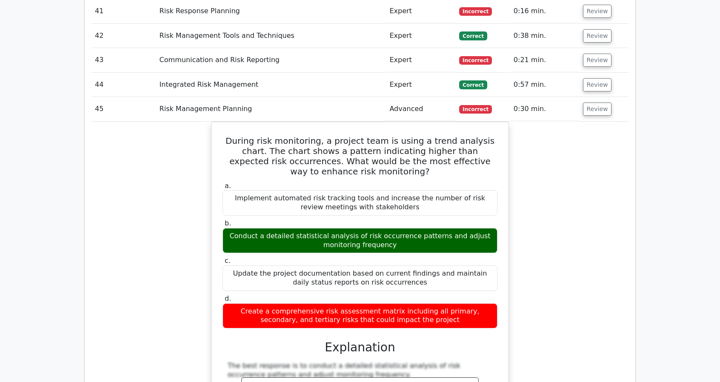
scroll to position [1958, 0]
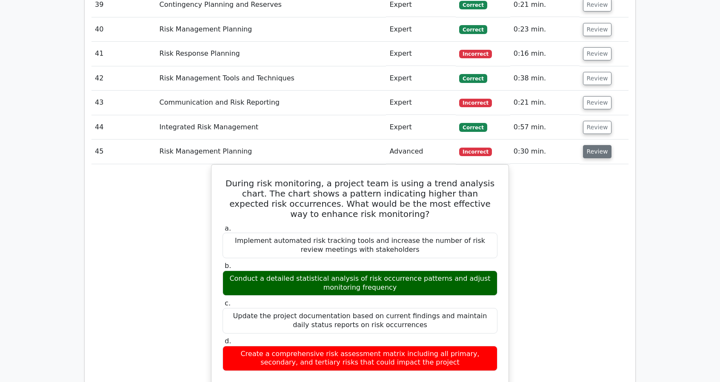
click at [598, 145] on button "Review" at bounding box center [597, 151] width 29 height 13
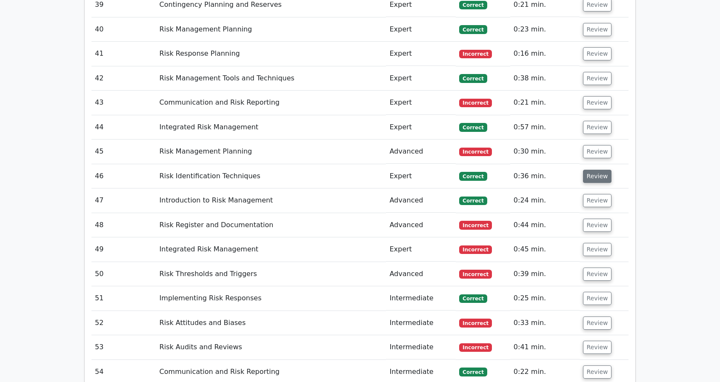
click at [599, 170] on button "Review" at bounding box center [597, 176] width 29 height 13
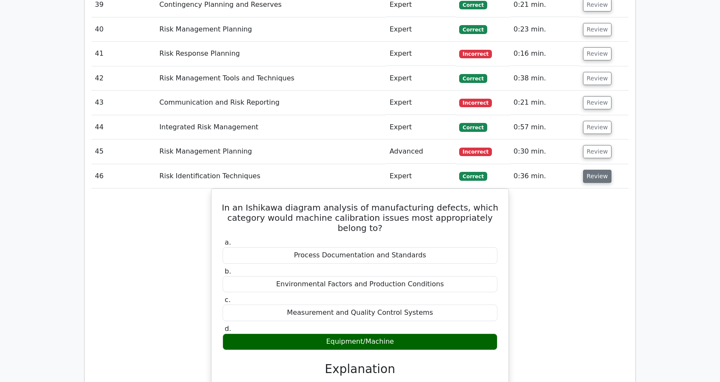
click at [599, 170] on button "Review" at bounding box center [597, 176] width 29 height 13
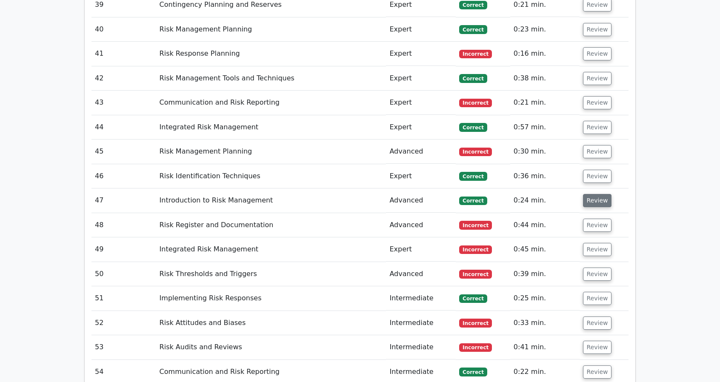
click at [600, 194] on button "Review" at bounding box center [597, 200] width 29 height 13
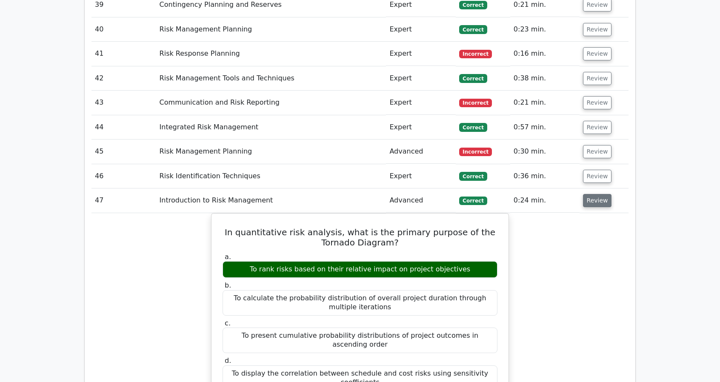
click at [600, 194] on button "Review" at bounding box center [597, 200] width 29 height 13
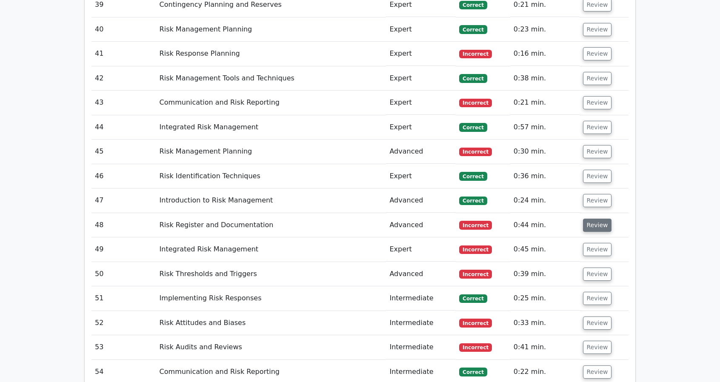
click at [598, 219] on button "Review" at bounding box center [597, 225] width 29 height 13
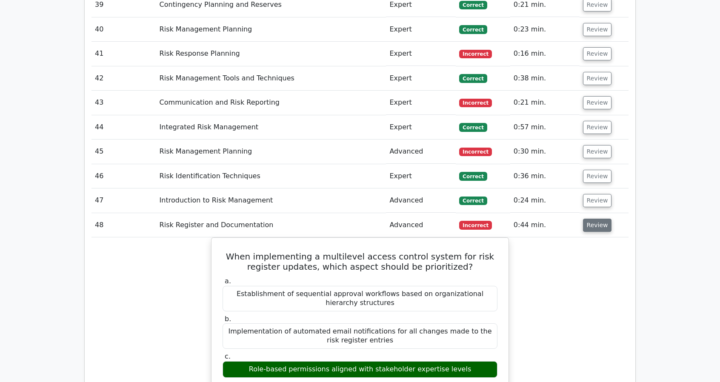
click at [598, 219] on button "Review" at bounding box center [597, 225] width 29 height 13
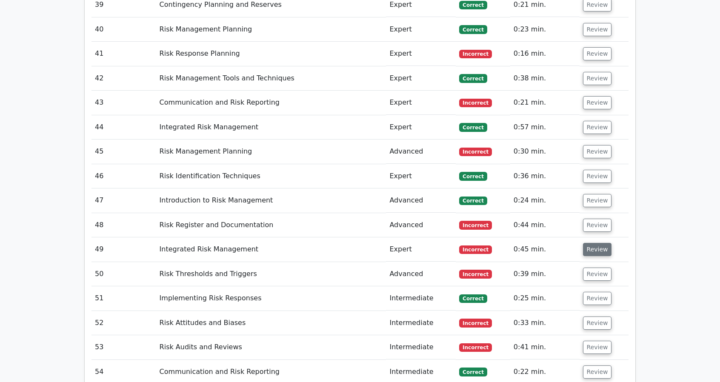
click at [598, 243] on button "Review" at bounding box center [597, 249] width 29 height 13
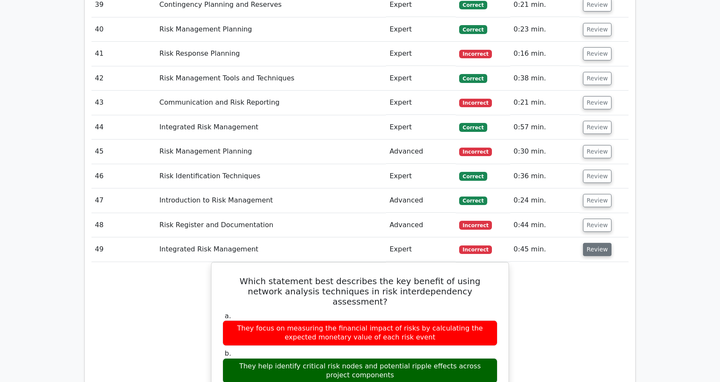
click at [598, 243] on button "Review" at bounding box center [597, 249] width 29 height 13
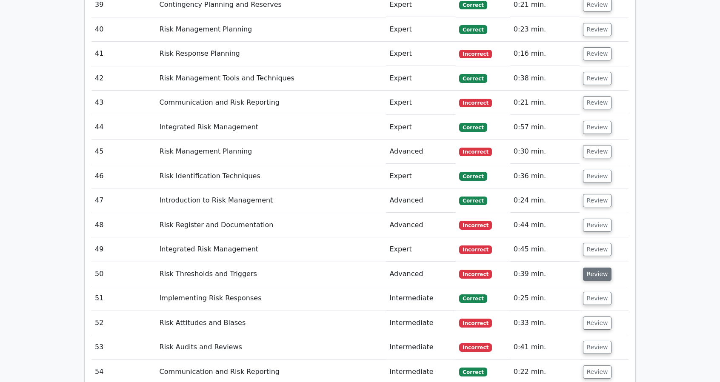
click at [601, 268] on button "Review" at bounding box center [597, 274] width 29 height 13
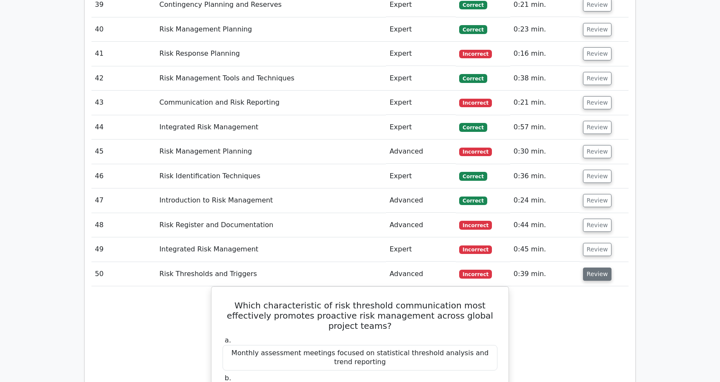
click at [600, 268] on button "Review" at bounding box center [597, 274] width 29 height 13
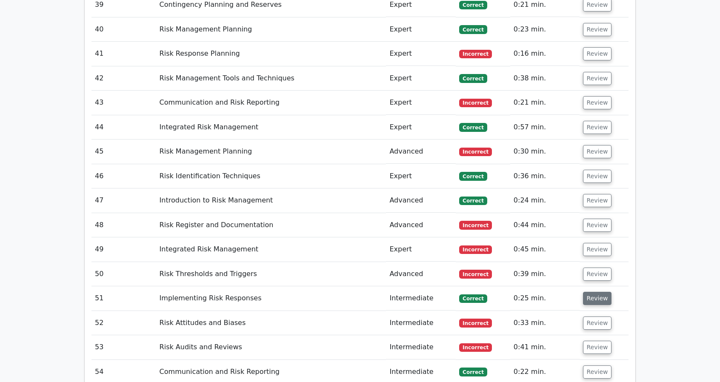
click at [597, 292] on button "Review" at bounding box center [597, 298] width 29 height 13
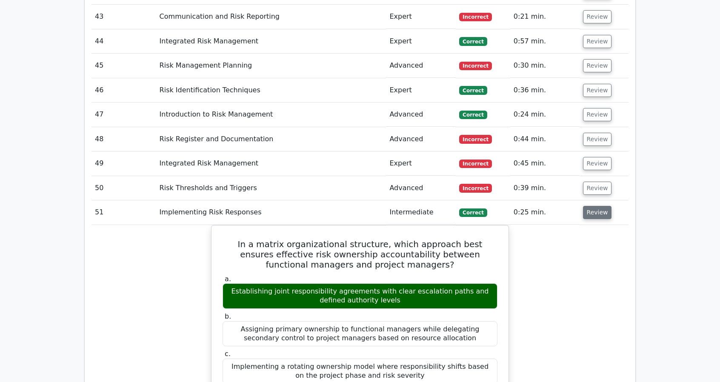
scroll to position [2043, 0]
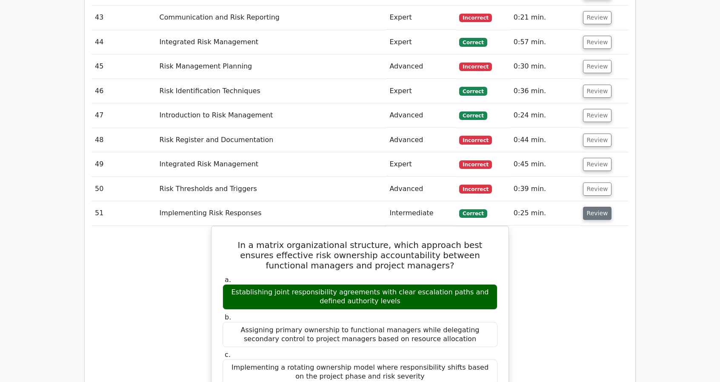
click at [594, 207] on button "Review" at bounding box center [597, 213] width 29 height 13
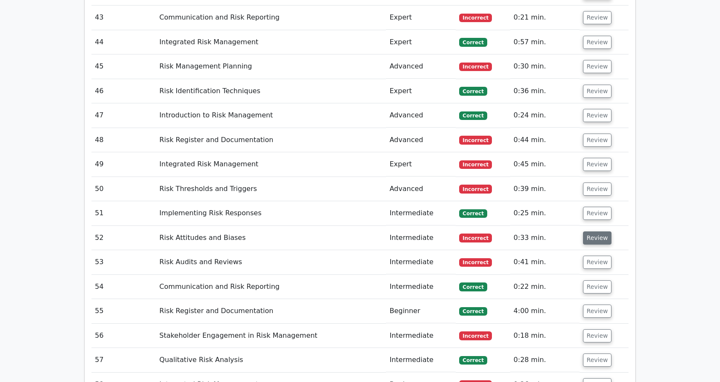
click at [601, 232] on button "Review" at bounding box center [597, 238] width 29 height 13
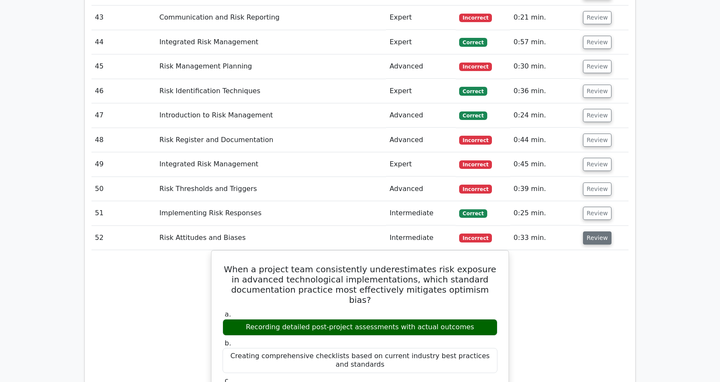
click at [601, 232] on button "Review" at bounding box center [597, 238] width 29 height 13
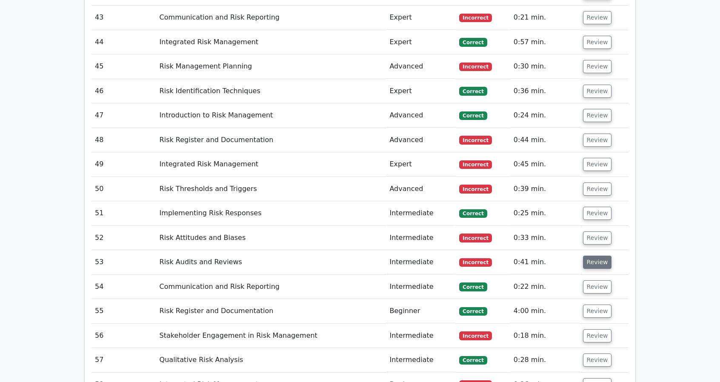
click at [600, 256] on button "Review" at bounding box center [597, 262] width 29 height 13
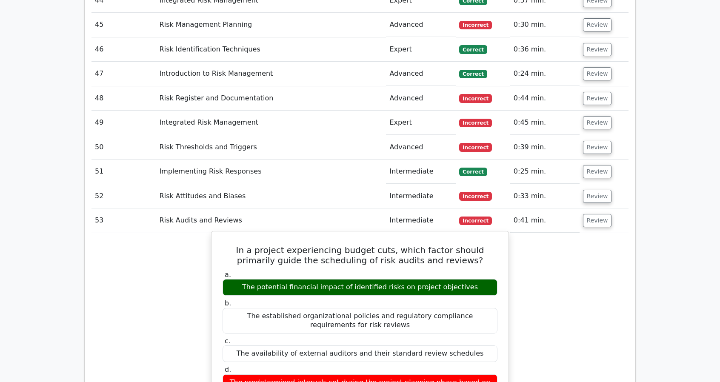
scroll to position [2086, 0]
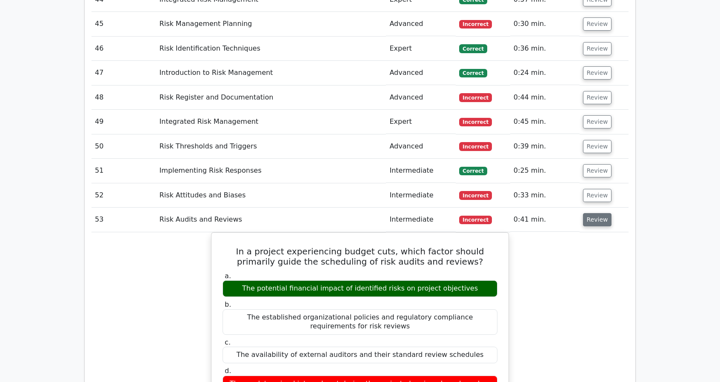
click at [599, 213] on button "Review" at bounding box center [597, 219] width 29 height 13
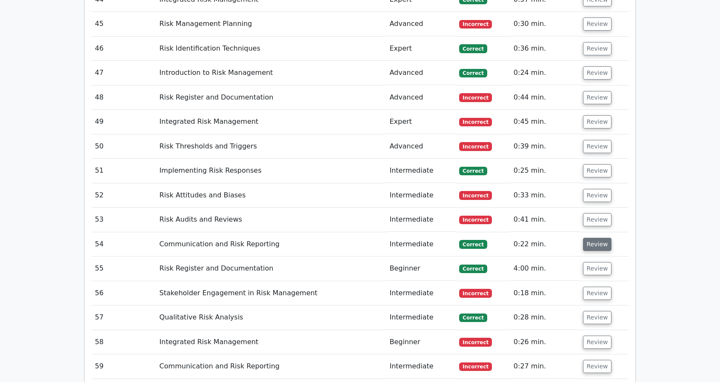
click at [594, 238] on button "Review" at bounding box center [597, 244] width 29 height 13
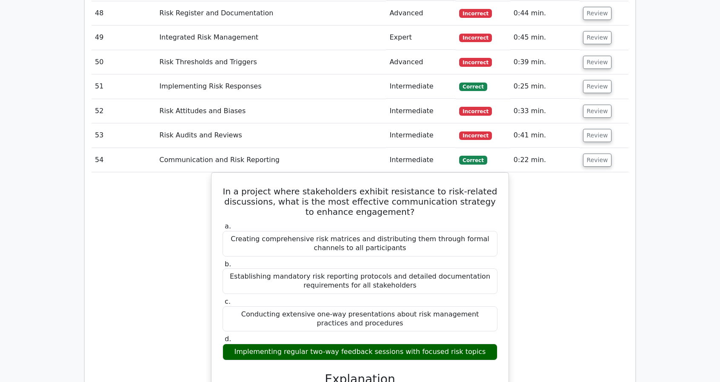
scroll to position [2171, 0]
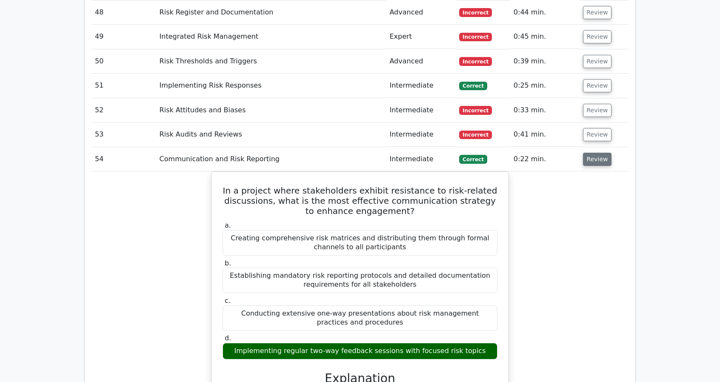
click at [588, 153] on button "Review" at bounding box center [597, 159] width 29 height 13
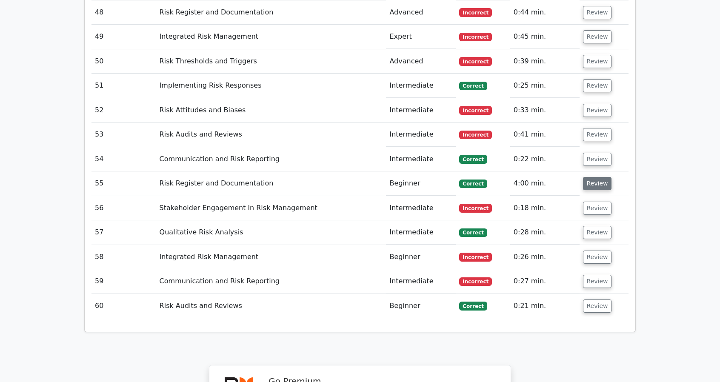
click at [595, 177] on button "Review" at bounding box center [597, 183] width 29 height 13
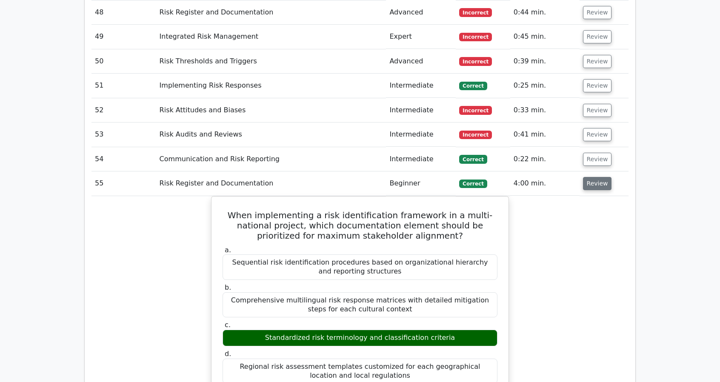
click at [593, 177] on button "Review" at bounding box center [597, 183] width 29 height 13
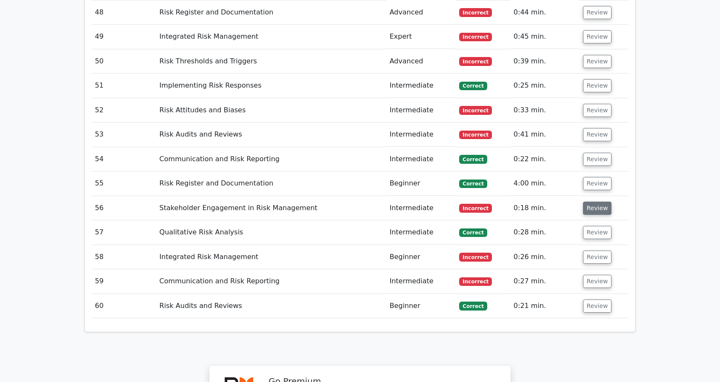
click at [591, 202] on button "Review" at bounding box center [597, 208] width 29 height 13
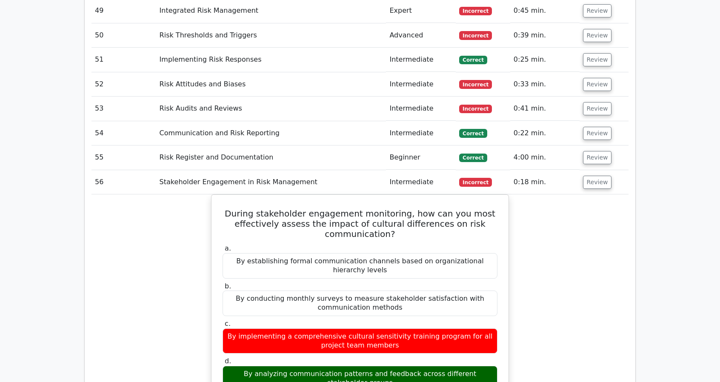
scroll to position [2256, 0]
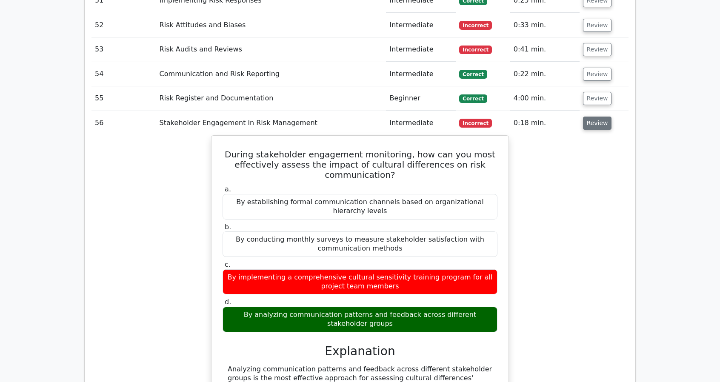
click at [588, 117] on button "Review" at bounding box center [597, 123] width 29 height 13
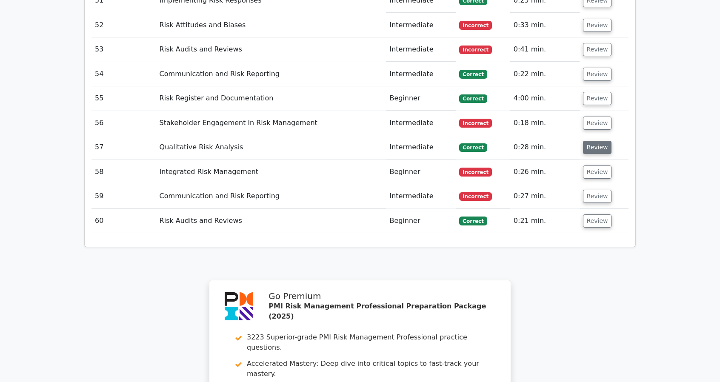
click at [591, 141] on button "Review" at bounding box center [597, 147] width 29 height 13
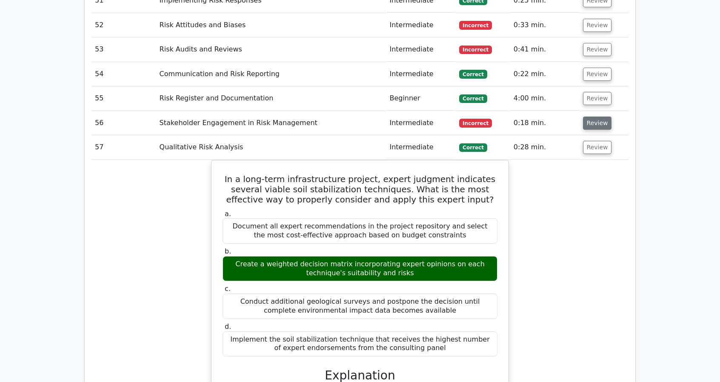
click at [590, 117] on button "Review" at bounding box center [597, 123] width 29 height 13
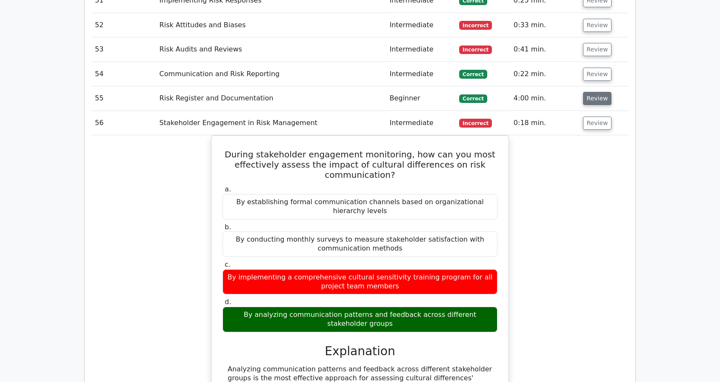
click at [591, 92] on button "Review" at bounding box center [597, 98] width 29 height 13
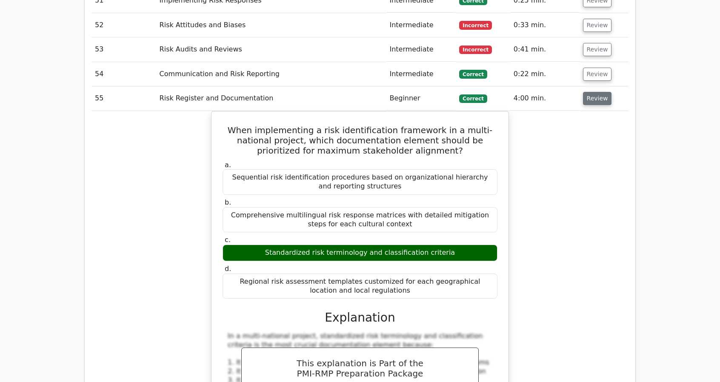
click at [591, 92] on button "Review" at bounding box center [597, 98] width 29 height 13
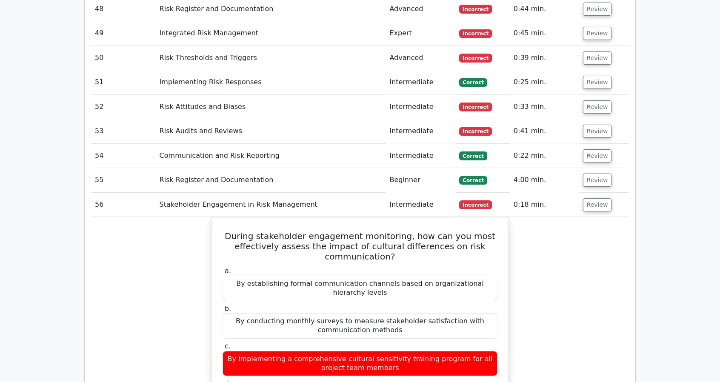
scroll to position [2171, 0]
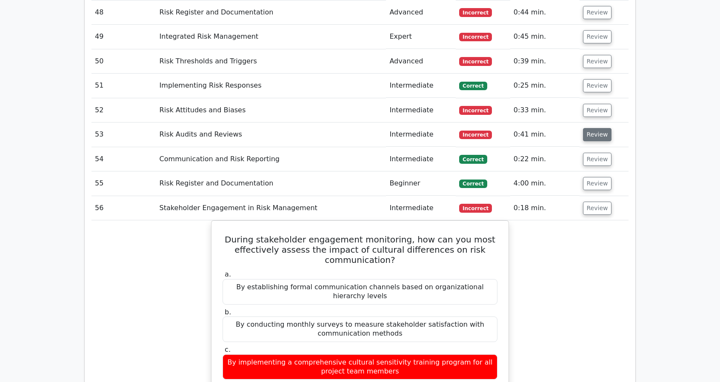
click at [593, 128] on button "Review" at bounding box center [597, 134] width 29 height 13
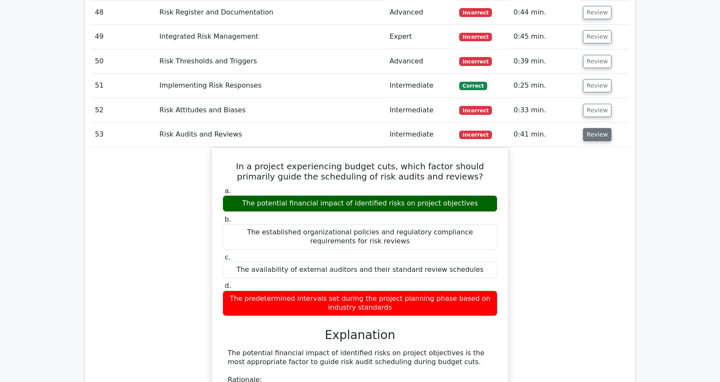
click at [593, 128] on button "Review" at bounding box center [597, 134] width 29 height 13
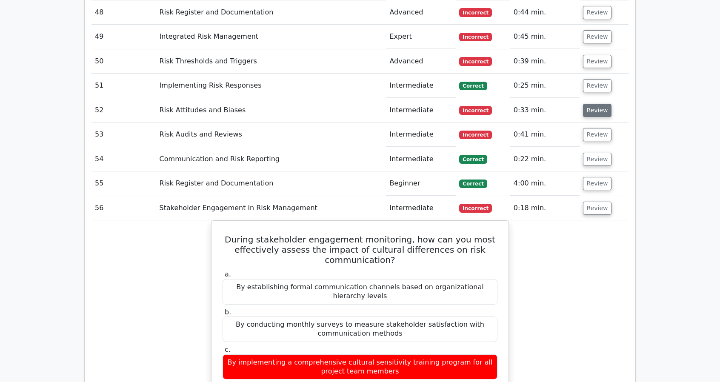
click at [590, 104] on button "Review" at bounding box center [597, 110] width 29 height 13
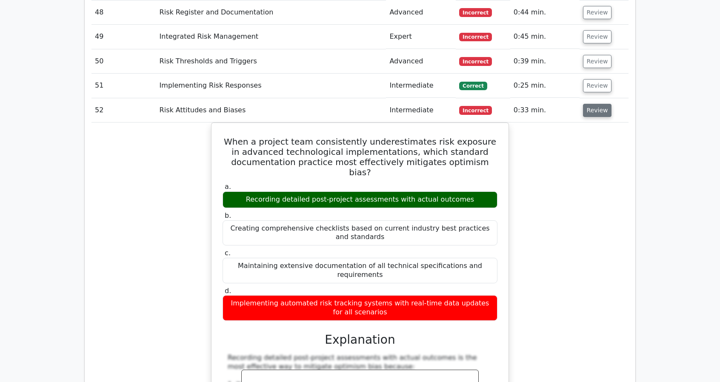
click at [592, 104] on button "Review" at bounding box center [597, 110] width 29 height 13
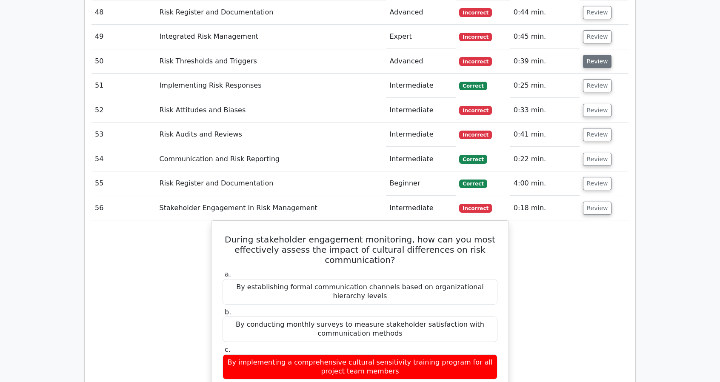
click at [591, 55] on button "Review" at bounding box center [597, 61] width 29 height 13
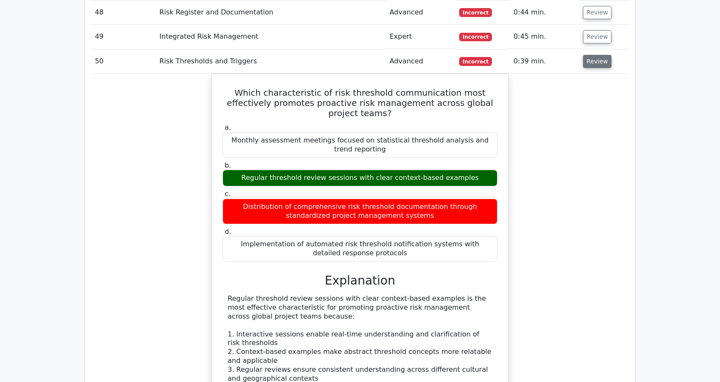
click at [591, 55] on button "Review" at bounding box center [597, 61] width 29 height 13
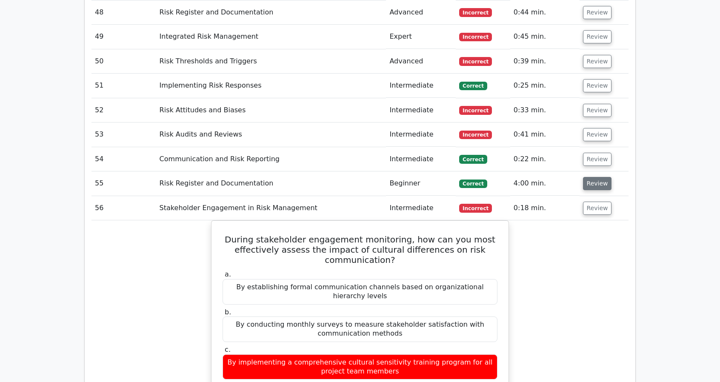
click at [595, 177] on button "Review" at bounding box center [597, 183] width 29 height 13
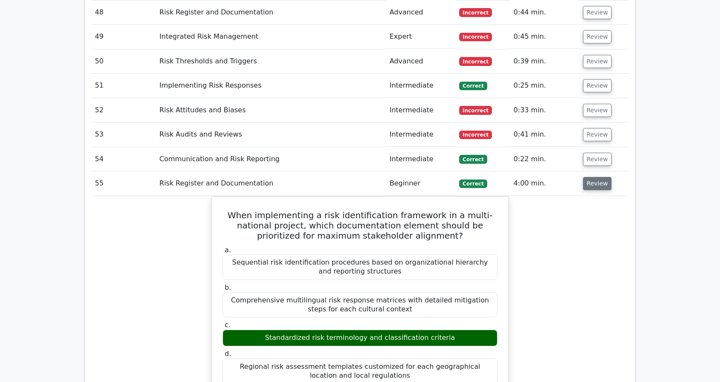
click at [595, 177] on button "Review" at bounding box center [597, 183] width 29 height 13
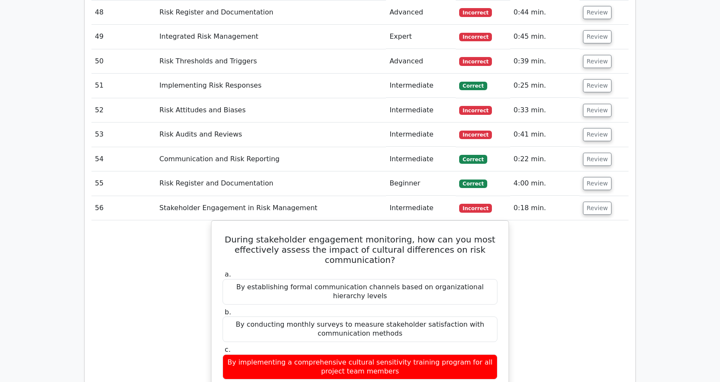
drag, startPoint x: 593, startPoint y: 155, endPoint x: 595, endPoint y: 219, distance: 63.9
click at [595, 215] on tbody "1 Integrated Risk Management Beginner Incorrect 0:43 min. Review a. b." at bounding box center [360, 69] width 537 height 2438
click at [598, 202] on button "Review" at bounding box center [597, 208] width 29 height 13
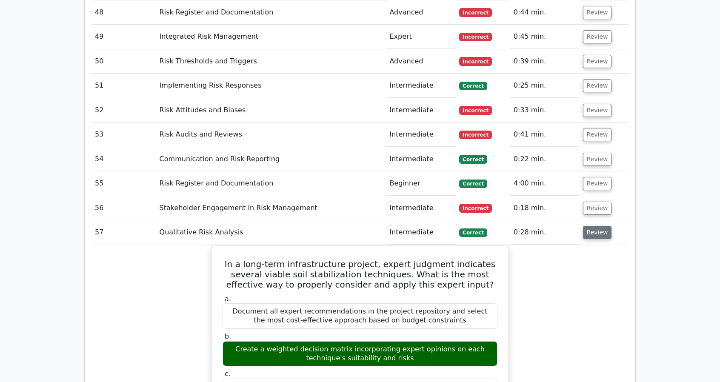
click at [591, 226] on button "Review" at bounding box center [597, 232] width 29 height 13
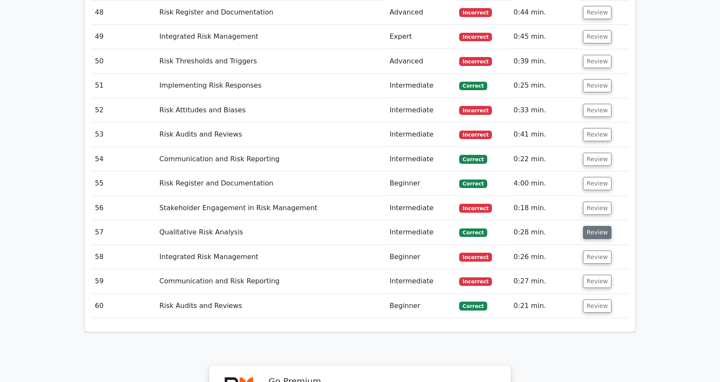
click at [591, 226] on button "Review" at bounding box center [597, 232] width 29 height 13
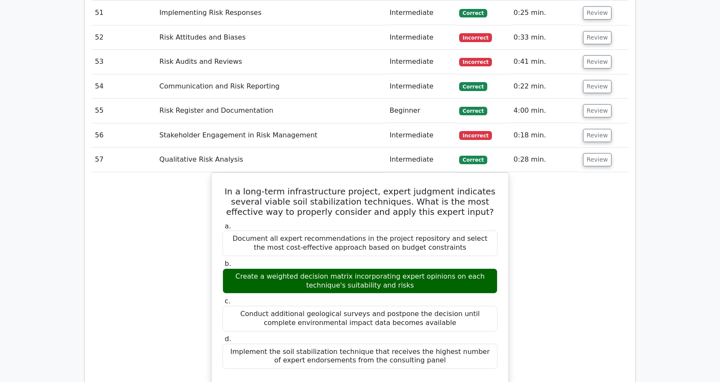
scroll to position [2256, 0]
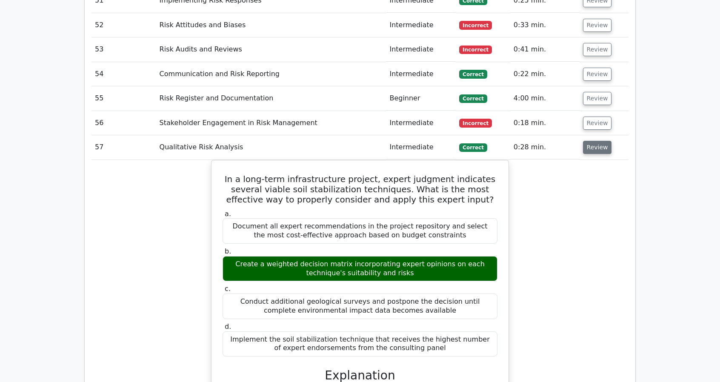
click at [593, 141] on button "Review" at bounding box center [597, 147] width 29 height 13
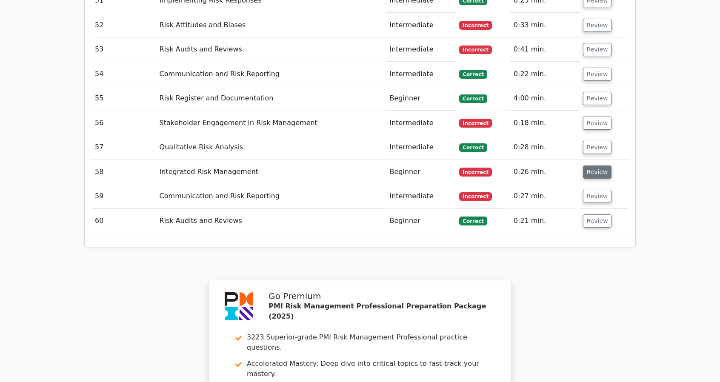
click at [595, 166] on button "Review" at bounding box center [597, 172] width 29 height 13
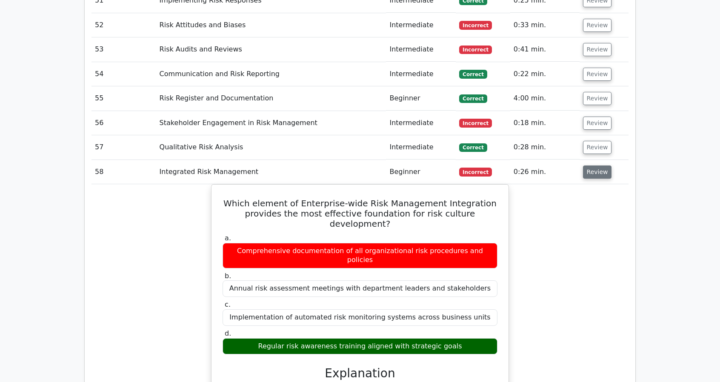
click at [595, 166] on button "Review" at bounding box center [597, 172] width 29 height 13
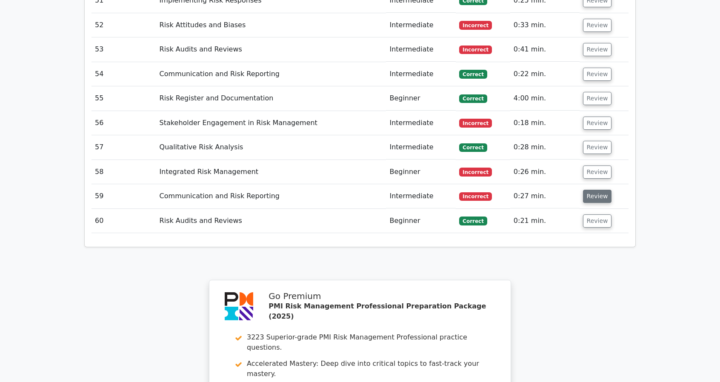
click at [597, 190] on button "Review" at bounding box center [597, 196] width 29 height 13
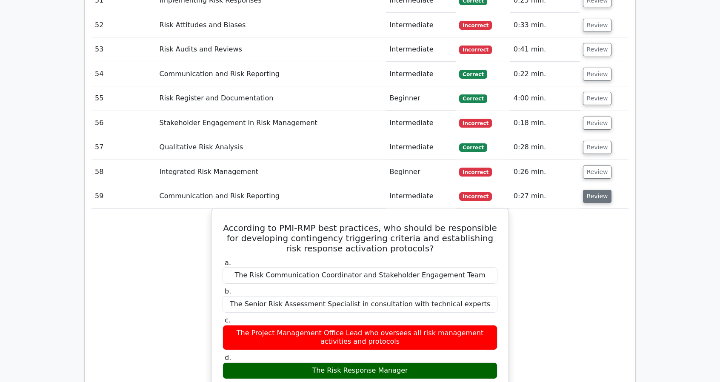
click at [589, 190] on button "Review" at bounding box center [597, 196] width 29 height 13
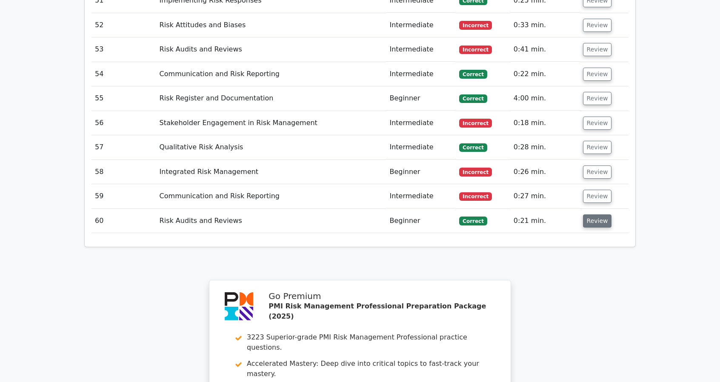
click at [588, 215] on button "Review" at bounding box center [597, 221] width 29 height 13
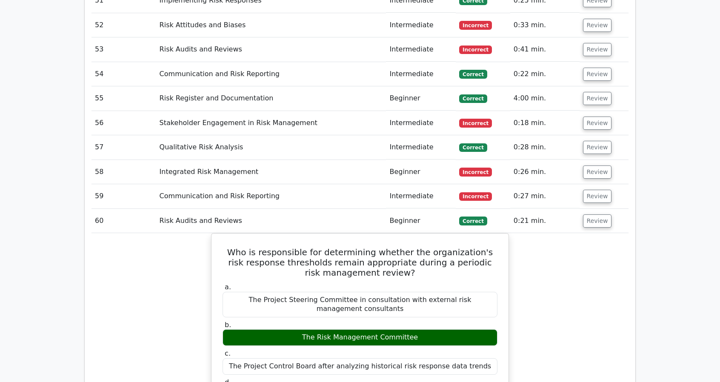
scroll to position [1958, 0]
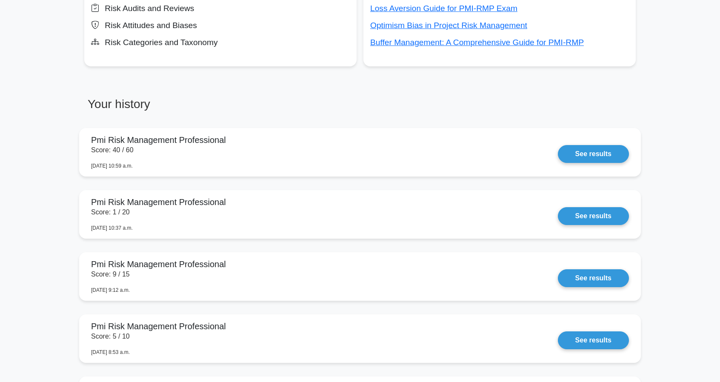
scroll to position [596, 0]
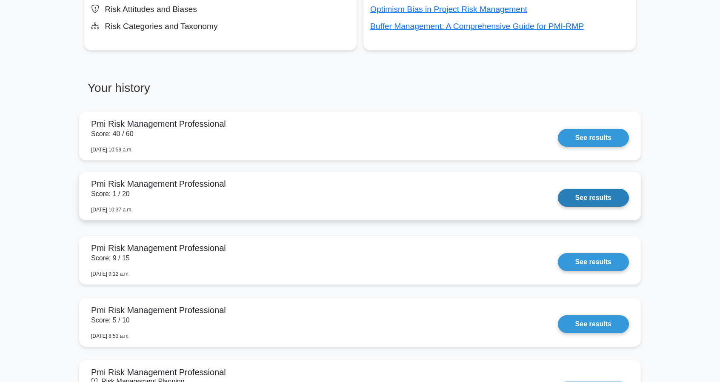
drag, startPoint x: 349, startPoint y: 191, endPoint x: 332, endPoint y: 191, distance: 16.6
click at [558, 191] on link "See results" at bounding box center [593, 198] width 71 height 18
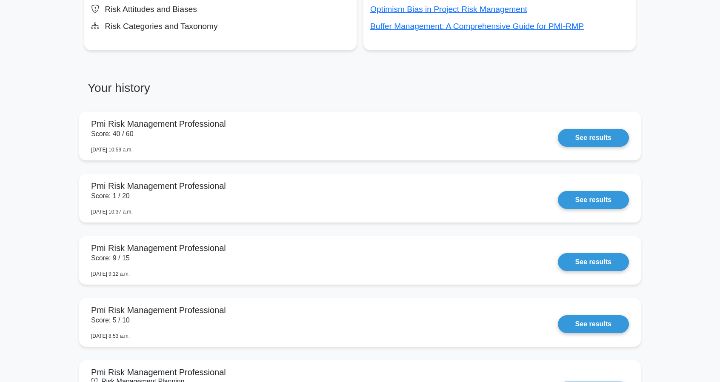
scroll to position [618, 0]
